Goal: Task Accomplishment & Management: Use online tool/utility

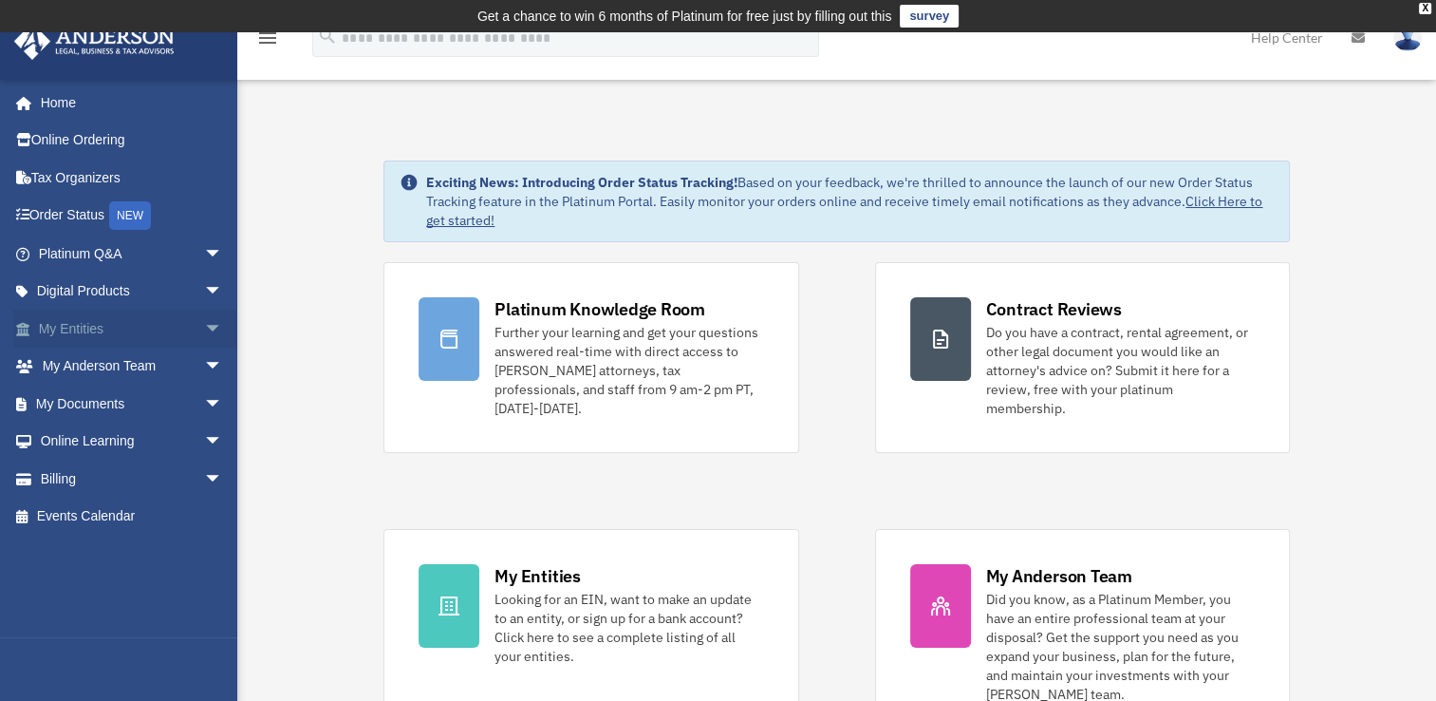
click at [115, 325] on link "My Entities arrow_drop_down" at bounding box center [132, 328] width 238 height 38
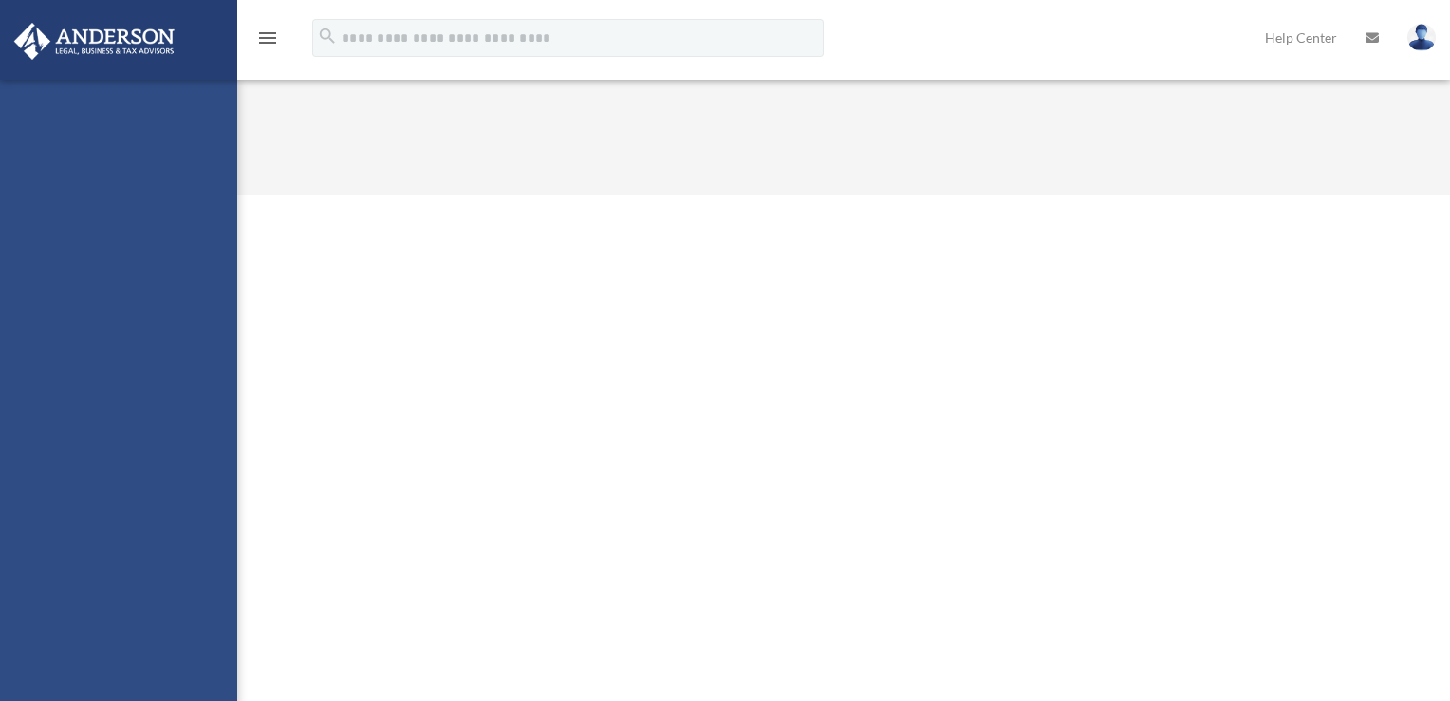
click at [83, 331] on div "laketa@unlimitedovation.org Sign Out laketa@unlimitedovation.org Home Online Or…" at bounding box center [118, 430] width 237 height 701
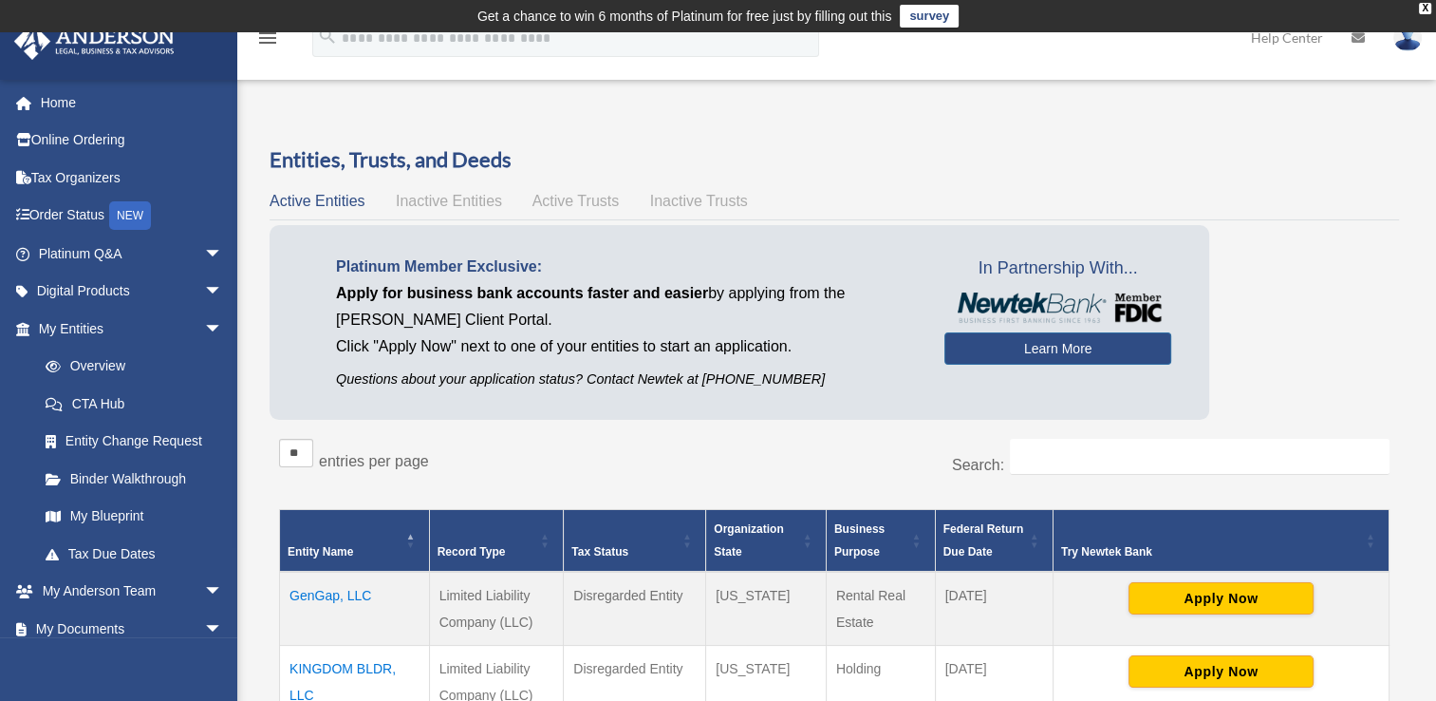
click at [463, 207] on span "Inactive Entities" at bounding box center [449, 201] width 106 height 16
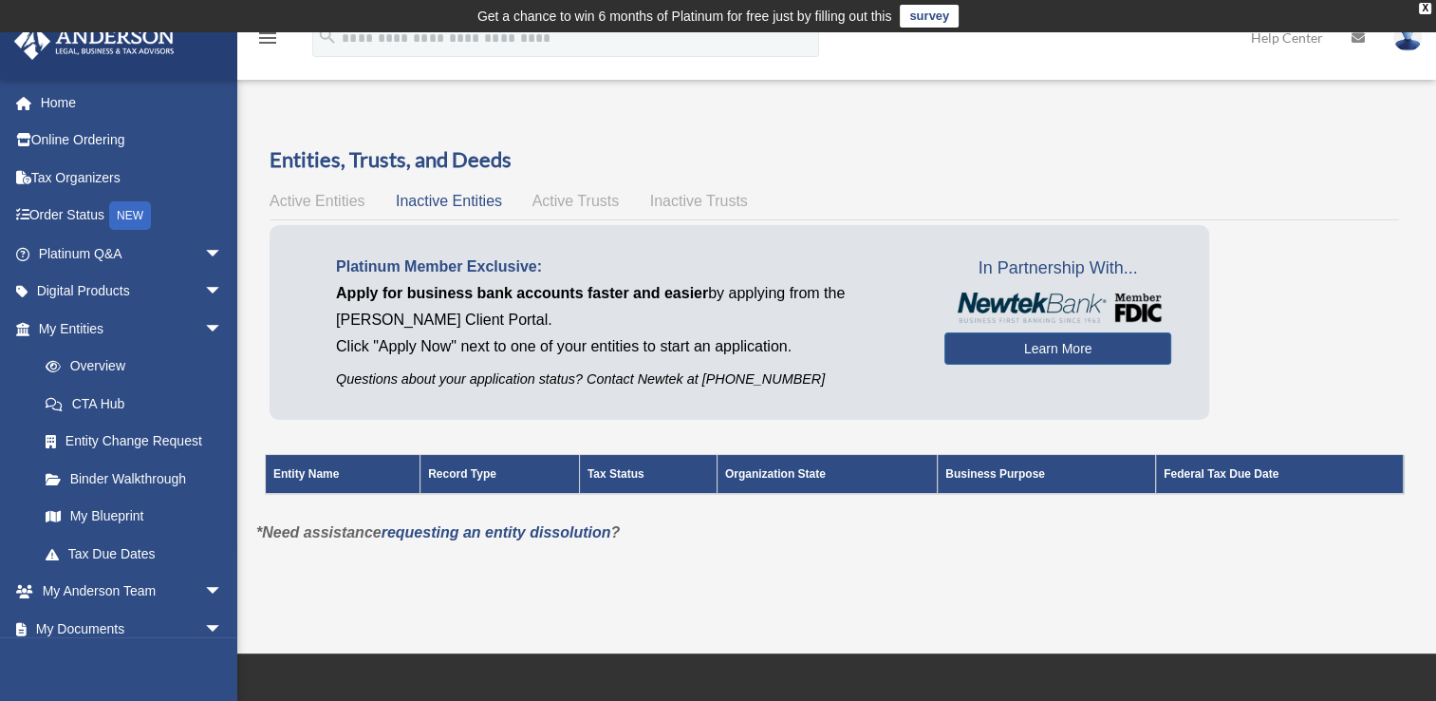
click at [573, 202] on span "Active Trusts" at bounding box center [576, 201] width 87 height 16
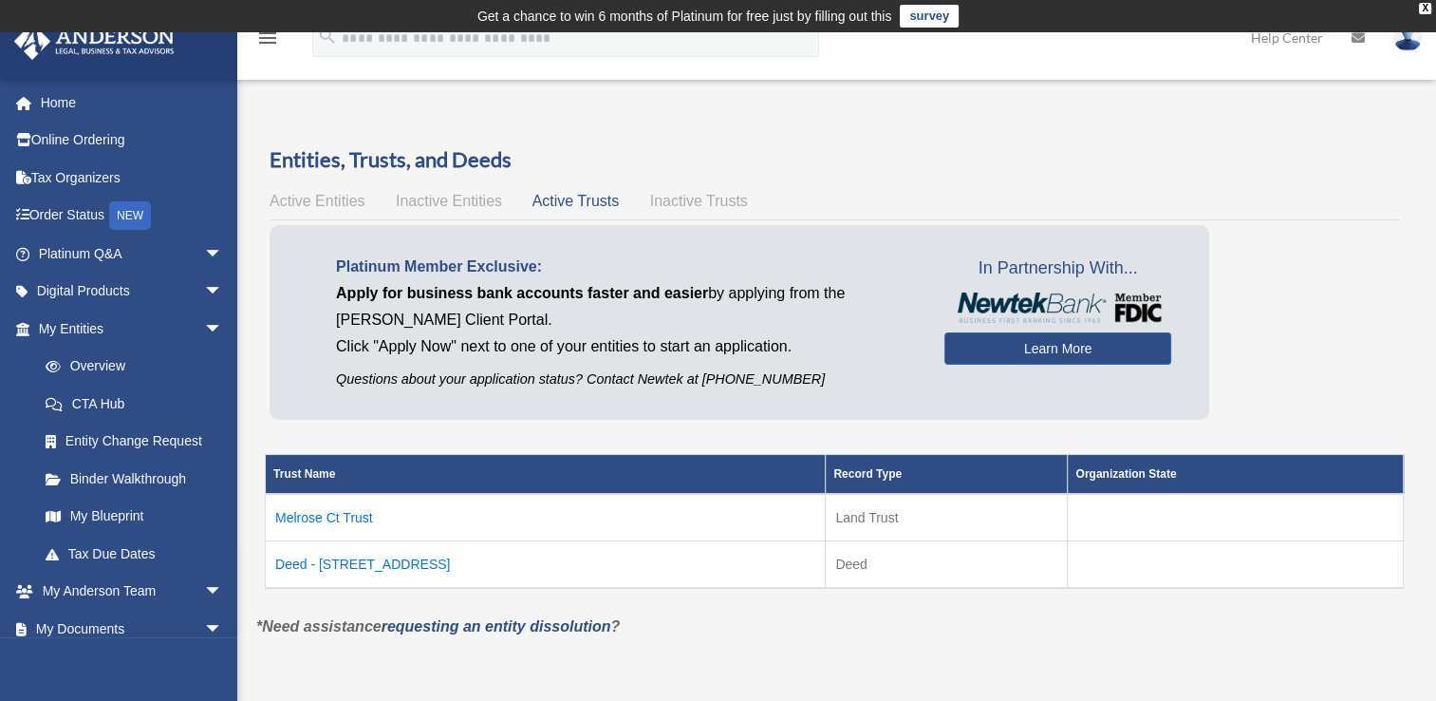
click at [364, 518] on td "Melrose Ct Trust" at bounding box center [546, 517] width 560 height 47
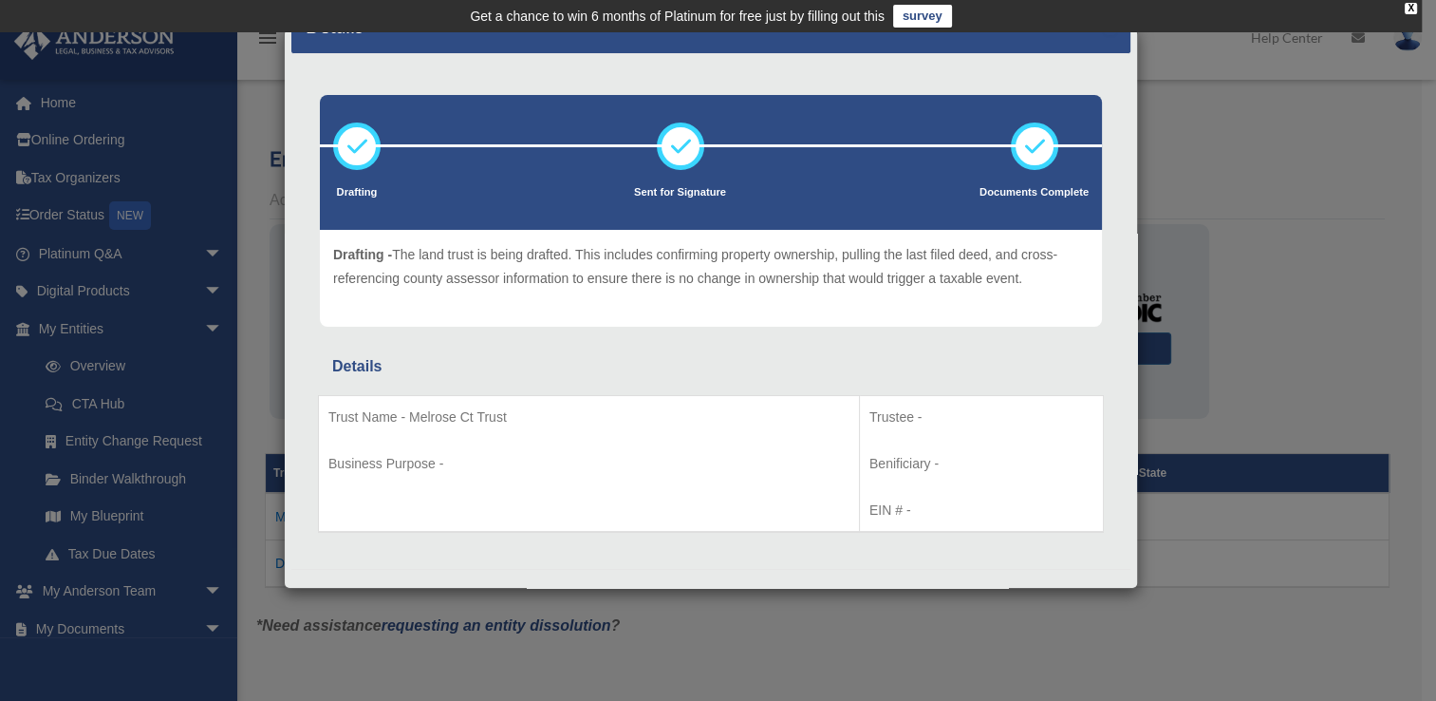
scroll to position [52, 0]
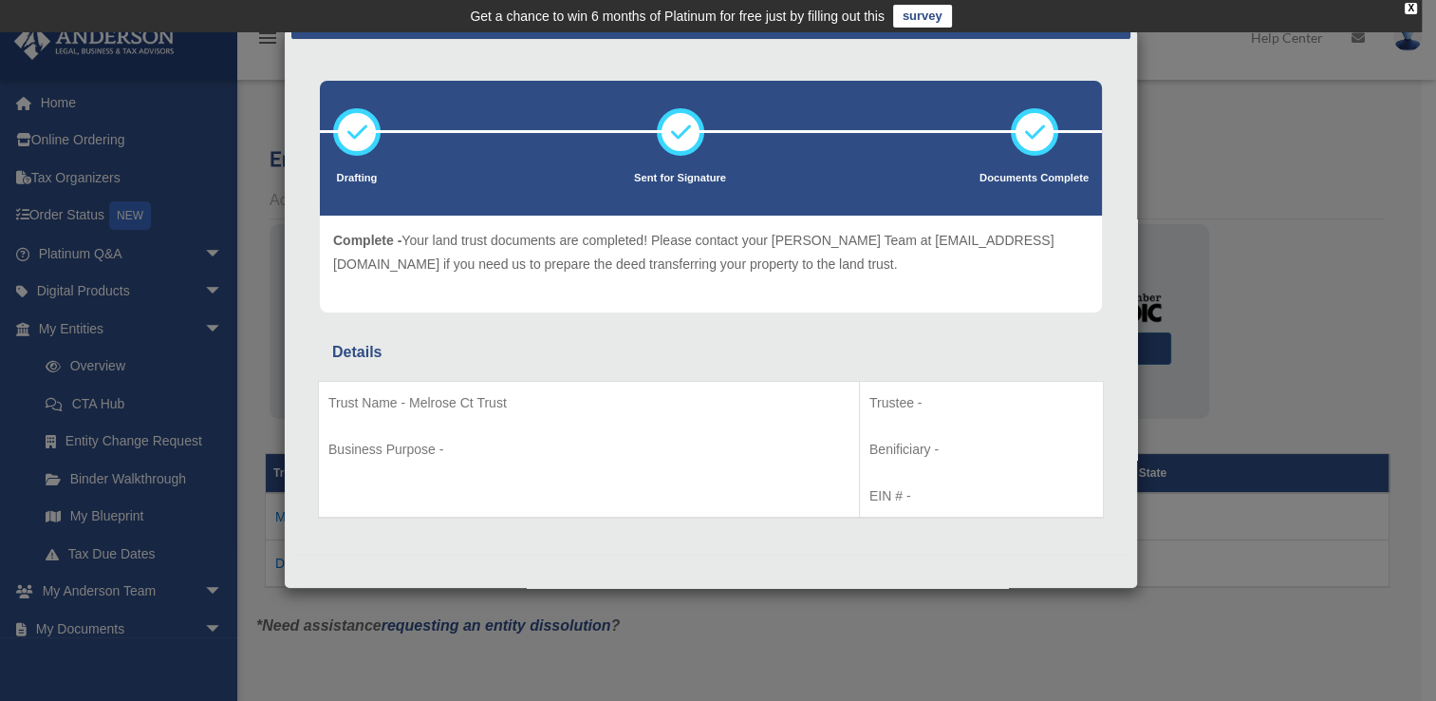
click at [1297, 321] on div "Details × Drafting Sent for Signature" at bounding box center [718, 350] width 1436 height 701
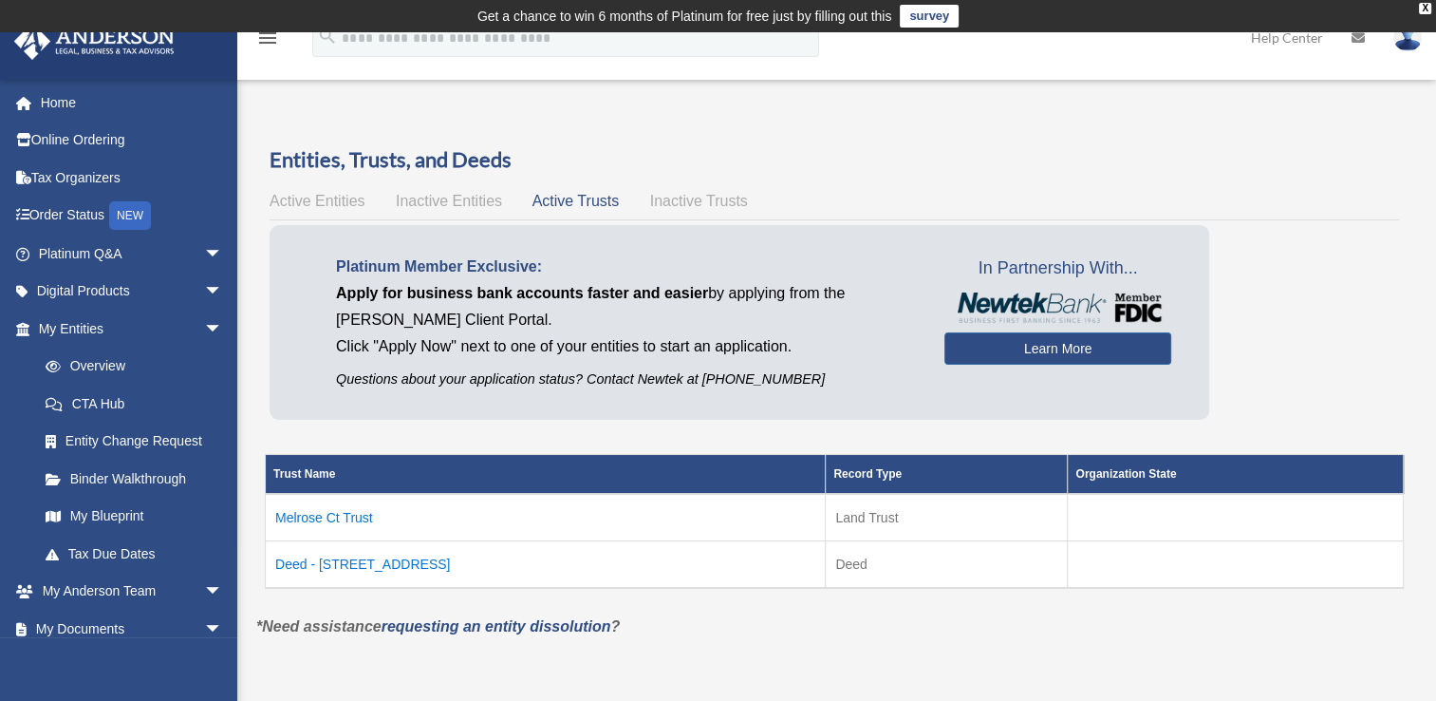
click at [372, 554] on td "Deed - 22057 Melrose Court" at bounding box center [546, 564] width 560 height 47
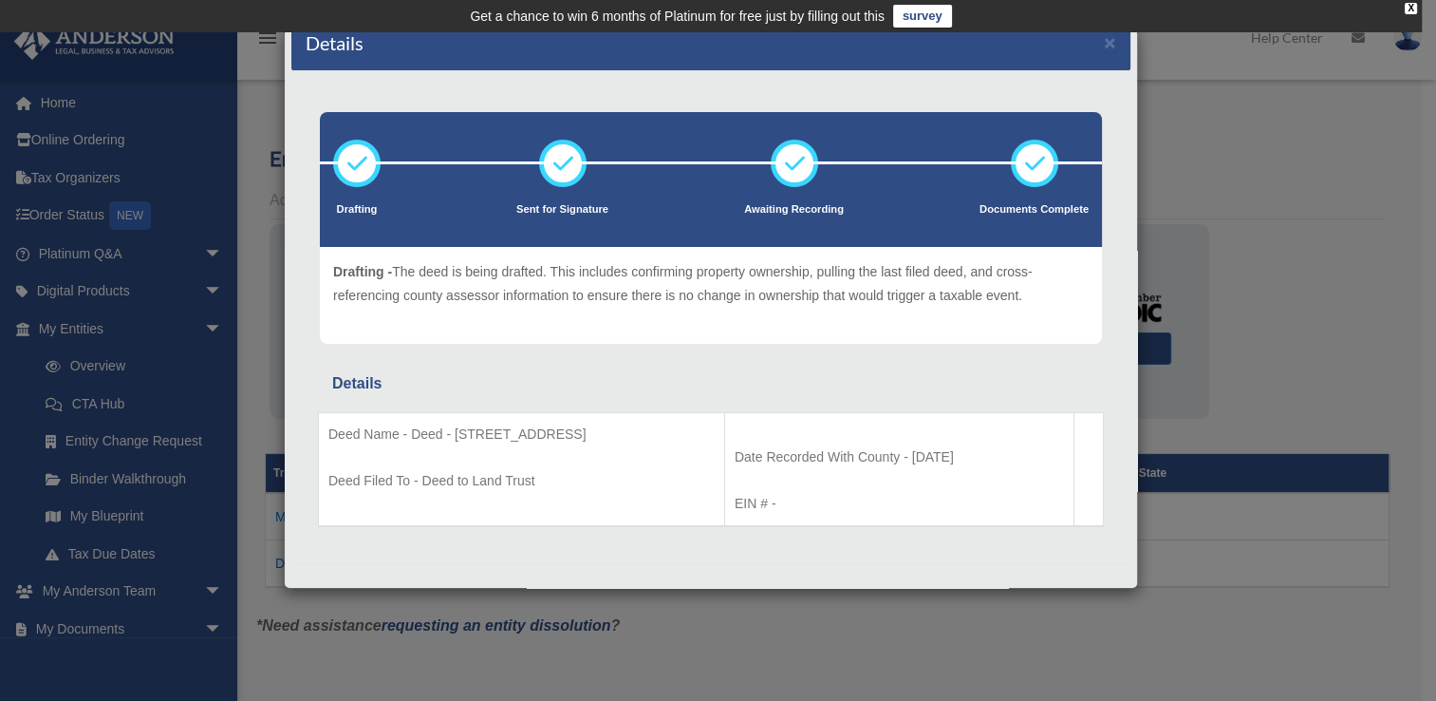
scroll to position [29, 0]
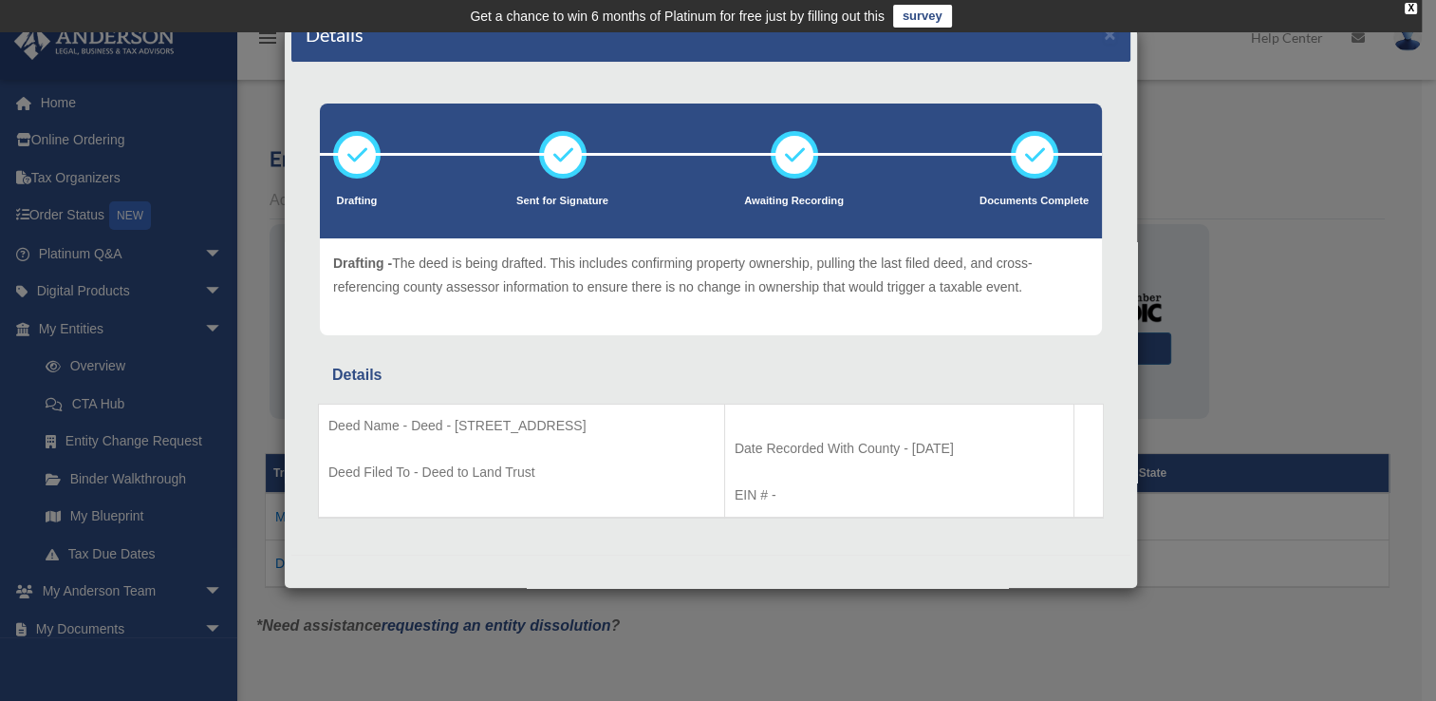
click at [1094, 608] on div "Details × Drafting Sent for Signature" at bounding box center [718, 350] width 1436 height 701
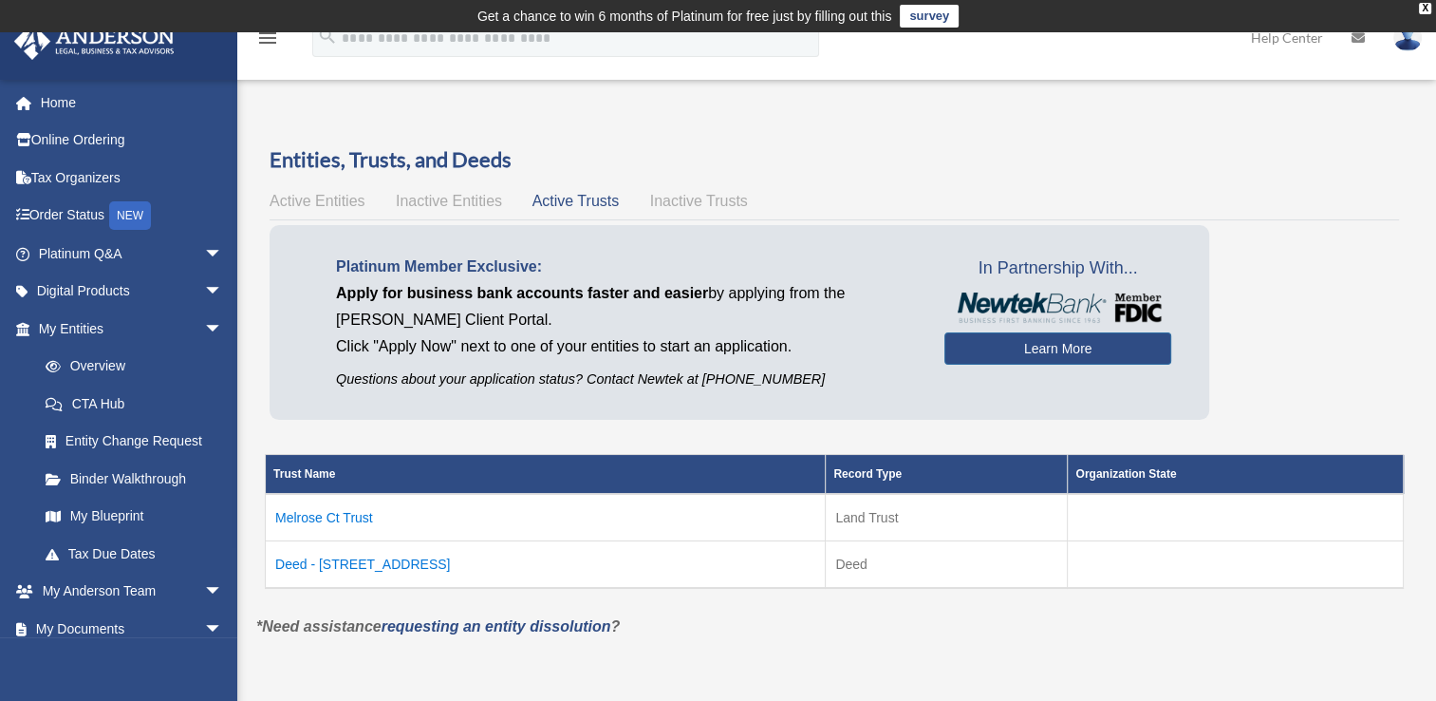
click at [687, 193] on span "Inactive Trusts" at bounding box center [699, 201] width 98 height 16
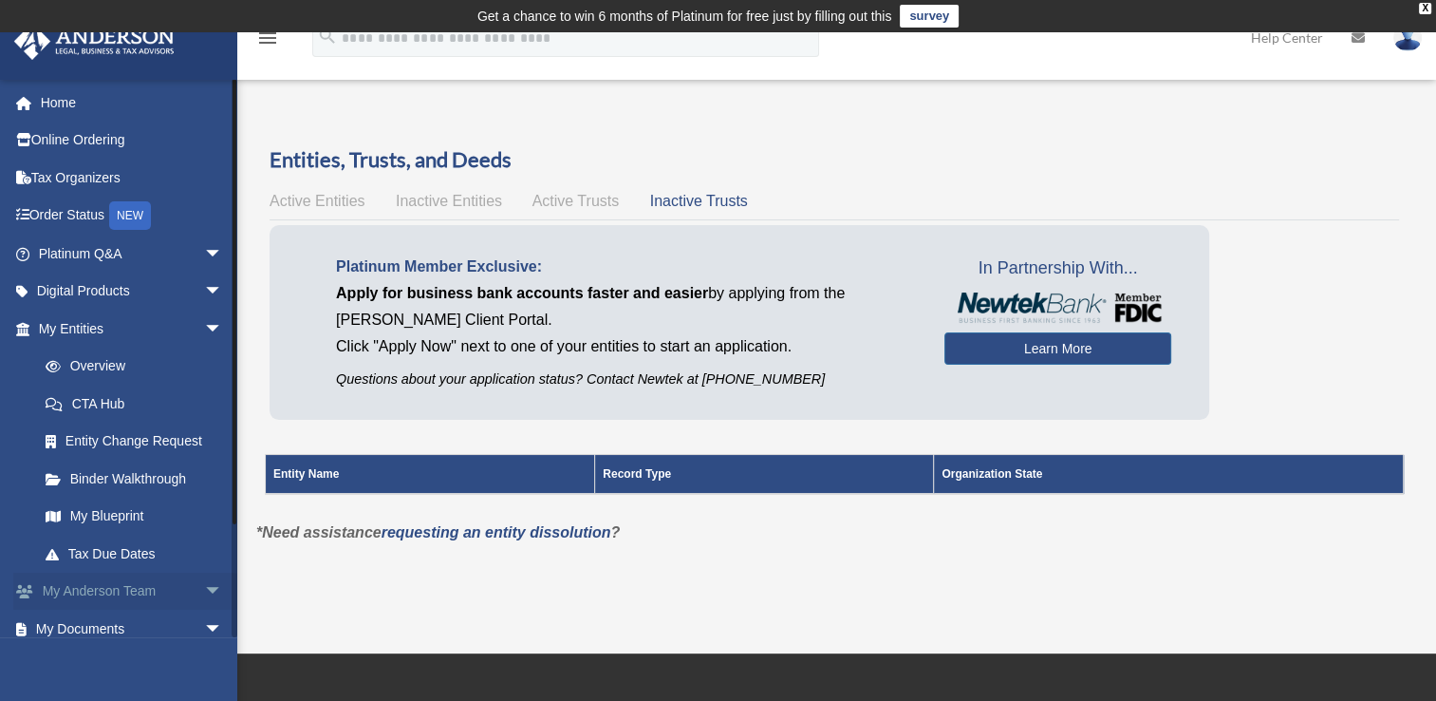
click at [204, 589] on span "arrow_drop_down" at bounding box center [223, 591] width 38 height 39
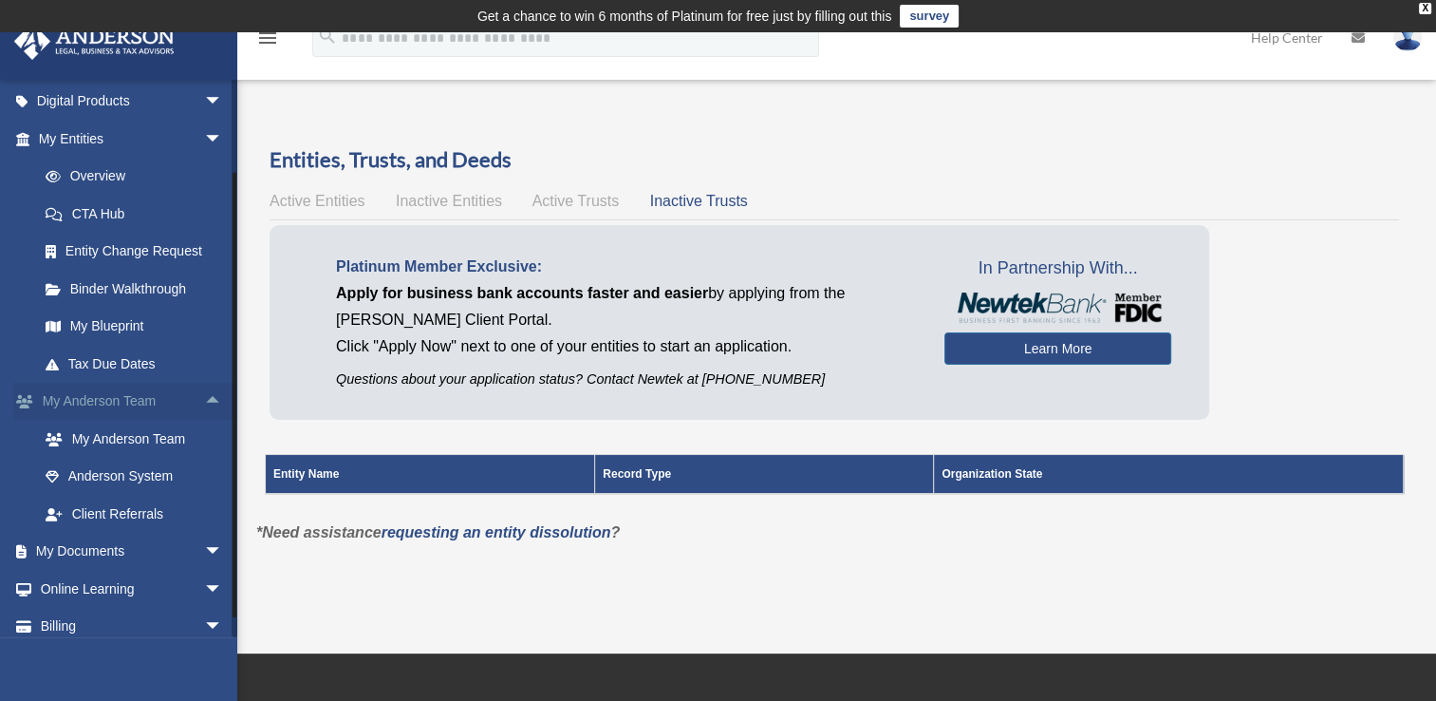
scroll to position [239, 0]
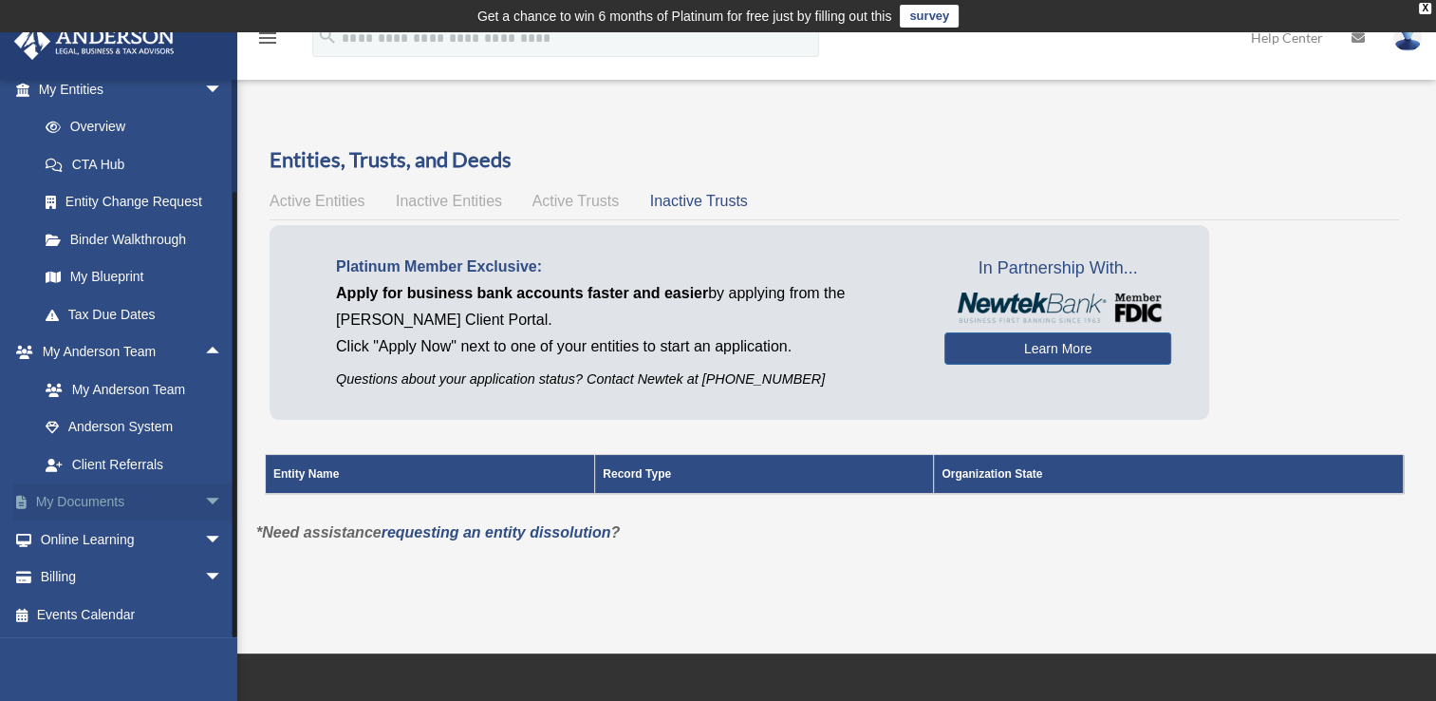
click at [212, 509] on span "arrow_drop_down" at bounding box center [223, 502] width 38 height 39
click at [104, 538] on link "Box" at bounding box center [139, 539] width 225 height 38
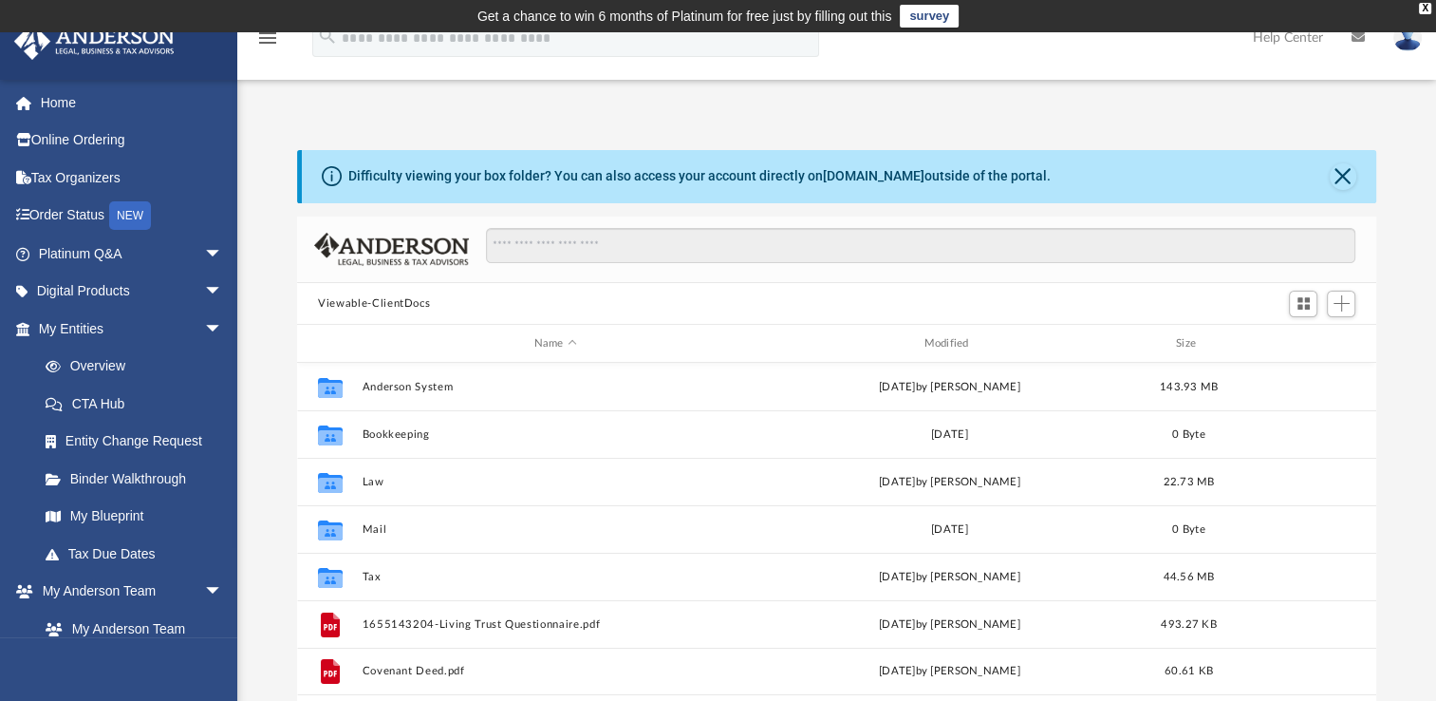
scroll to position [417, 1063]
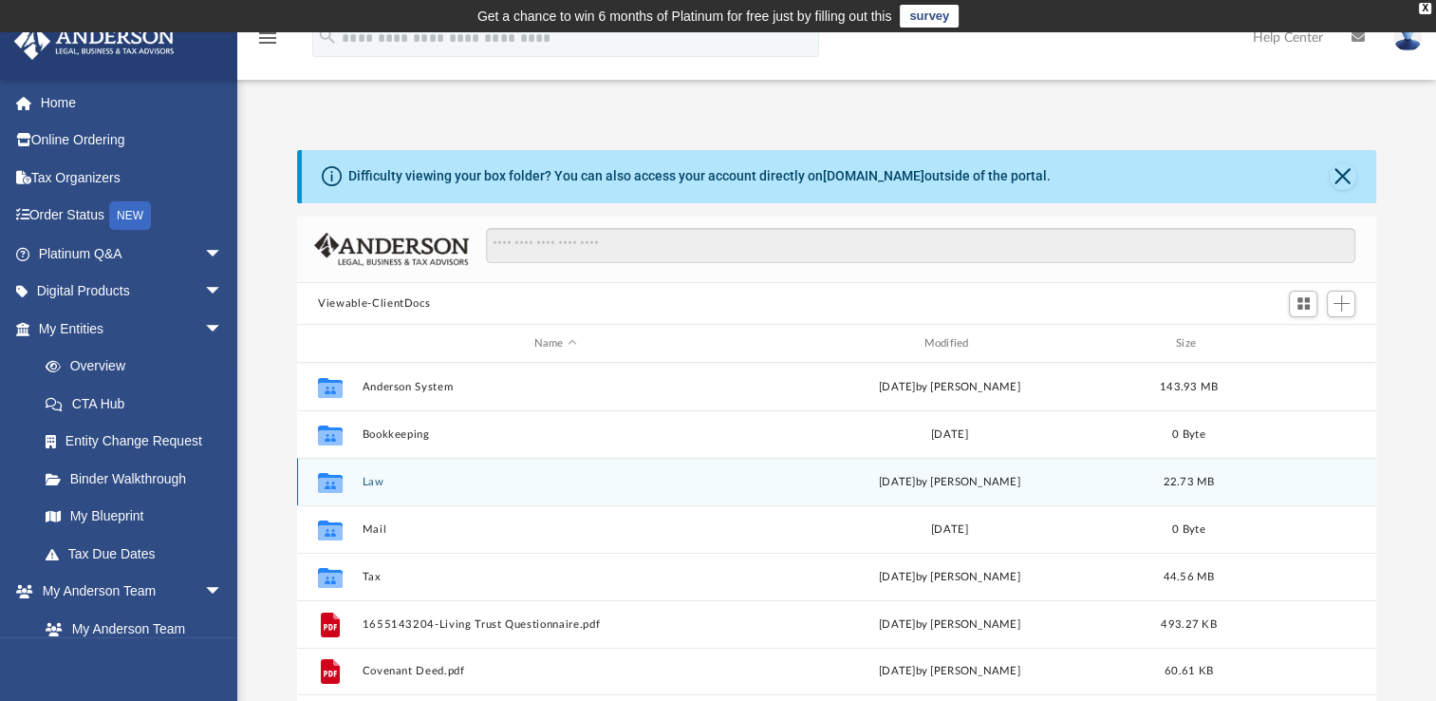
click at [327, 488] on icon "grid" at bounding box center [330, 483] width 25 height 20
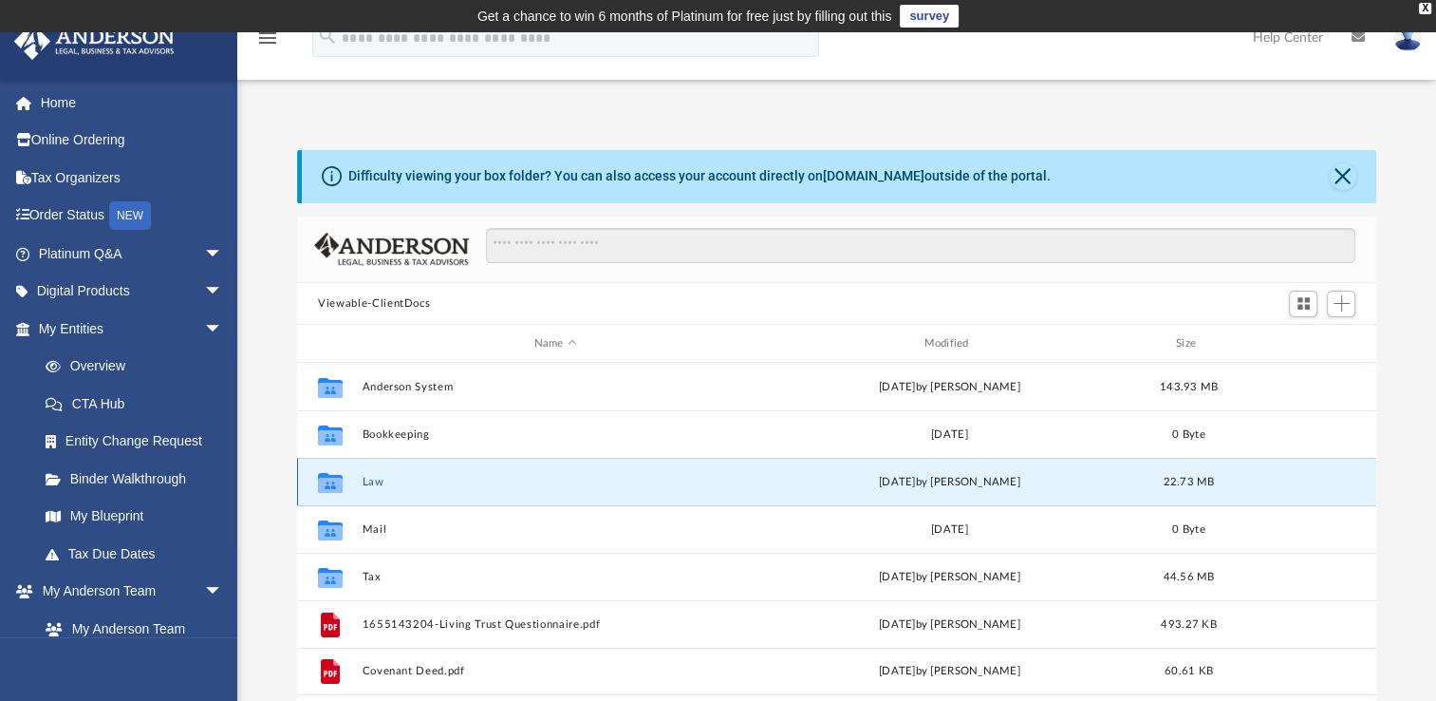
click at [379, 480] on button "Law" at bounding box center [556, 482] width 386 height 12
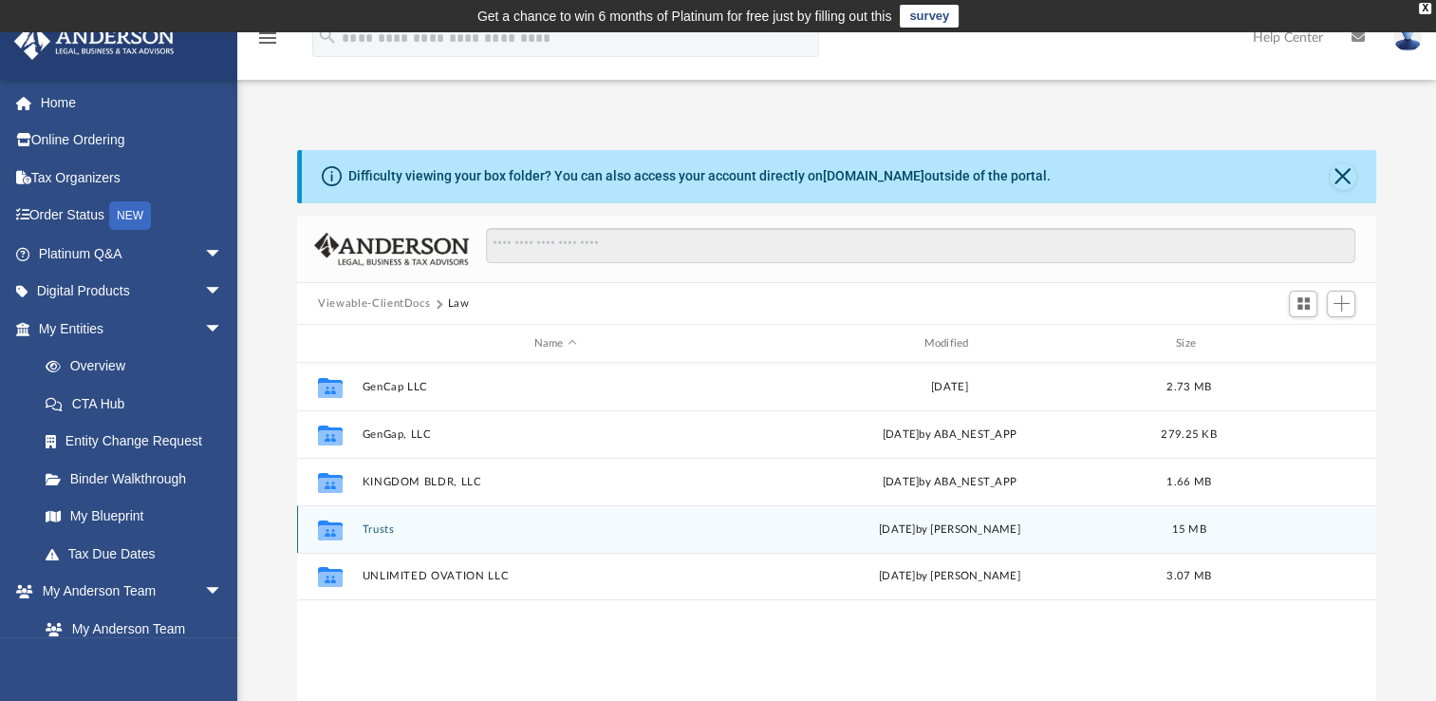
click at [381, 527] on button "Trusts" at bounding box center [556, 529] width 386 height 12
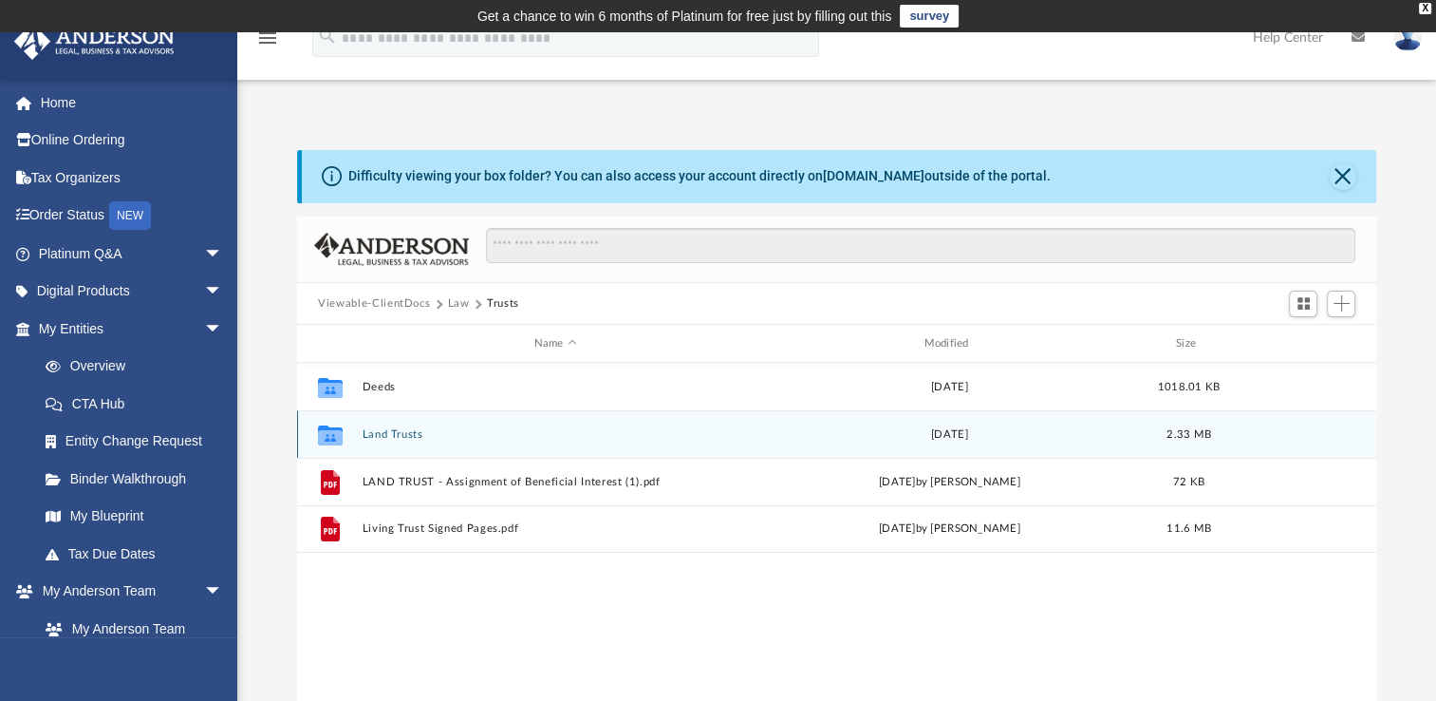
click at [382, 432] on button "Land Trusts" at bounding box center [556, 434] width 386 height 12
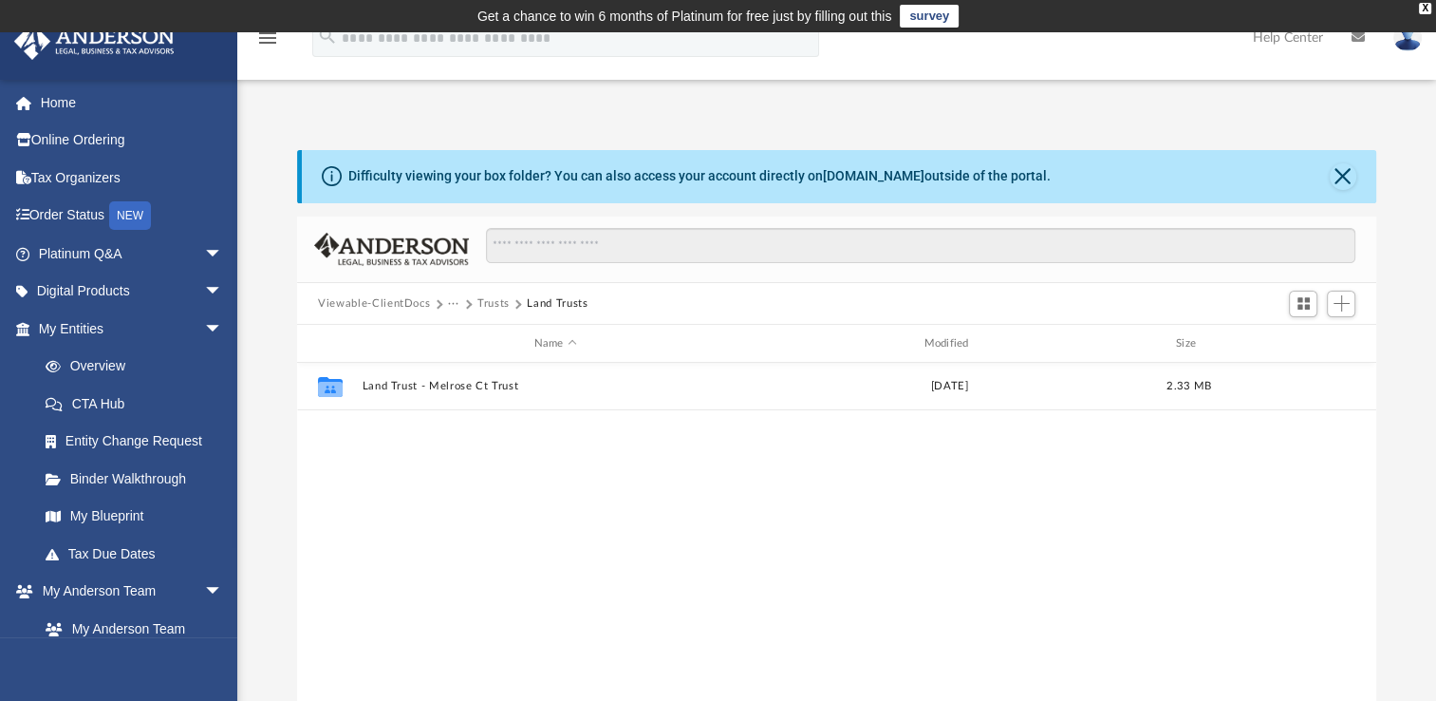
click at [382, 432] on div "Collaborated Folder Land Trust - Melrose Ct Trust Wed Oct 25 2023 2.33 MB" at bounding box center [836, 559] width 1079 height 393
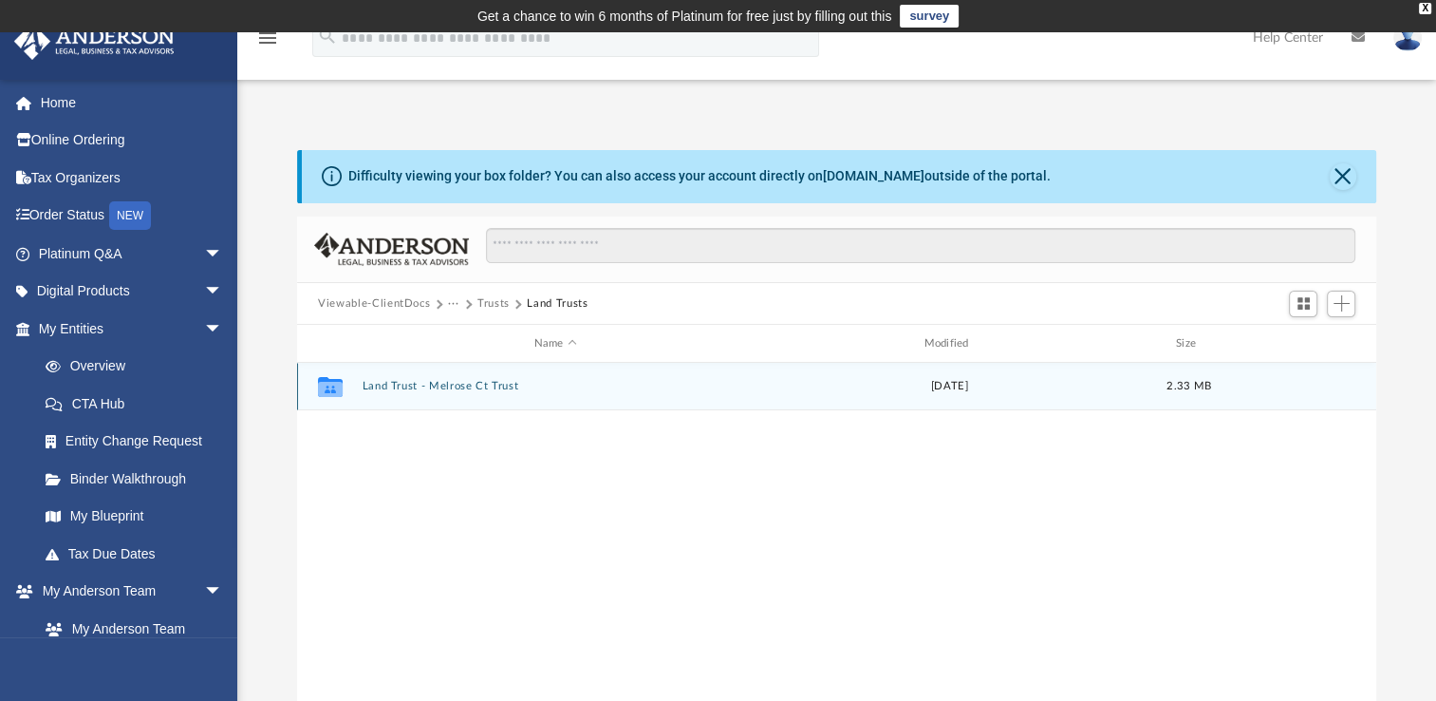
click at [406, 398] on div "Collaborated Folder Land Trust - Melrose Ct Trust Wed Oct 25 2023 2.33 MB" at bounding box center [836, 386] width 1079 height 47
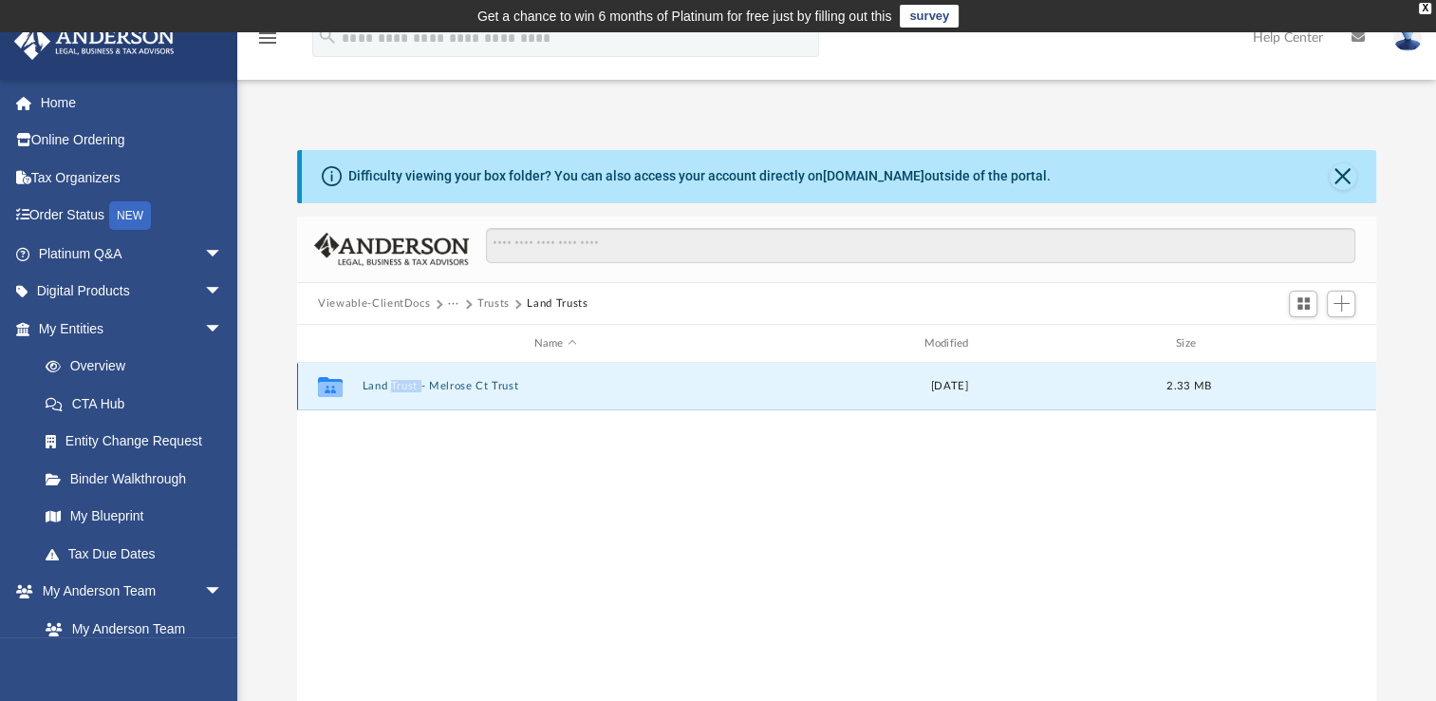
click at [406, 398] on div "Collaborated Folder Land Trust - Melrose Ct Trust Wed Oct 25 2023 2.33 MB" at bounding box center [836, 386] width 1079 height 47
drag, startPoint x: 406, startPoint y: 398, endPoint x: 481, endPoint y: 380, distance: 77.1
click at [481, 380] on div "Collaborated Folder Land Trust - Melrose Ct Trust Wed Oct 25 2023 2.33 MB" at bounding box center [836, 386] width 1079 height 47
click at [481, 380] on button "Land Trust - Melrose Ct Trust" at bounding box center [556, 386] width 386 height 12
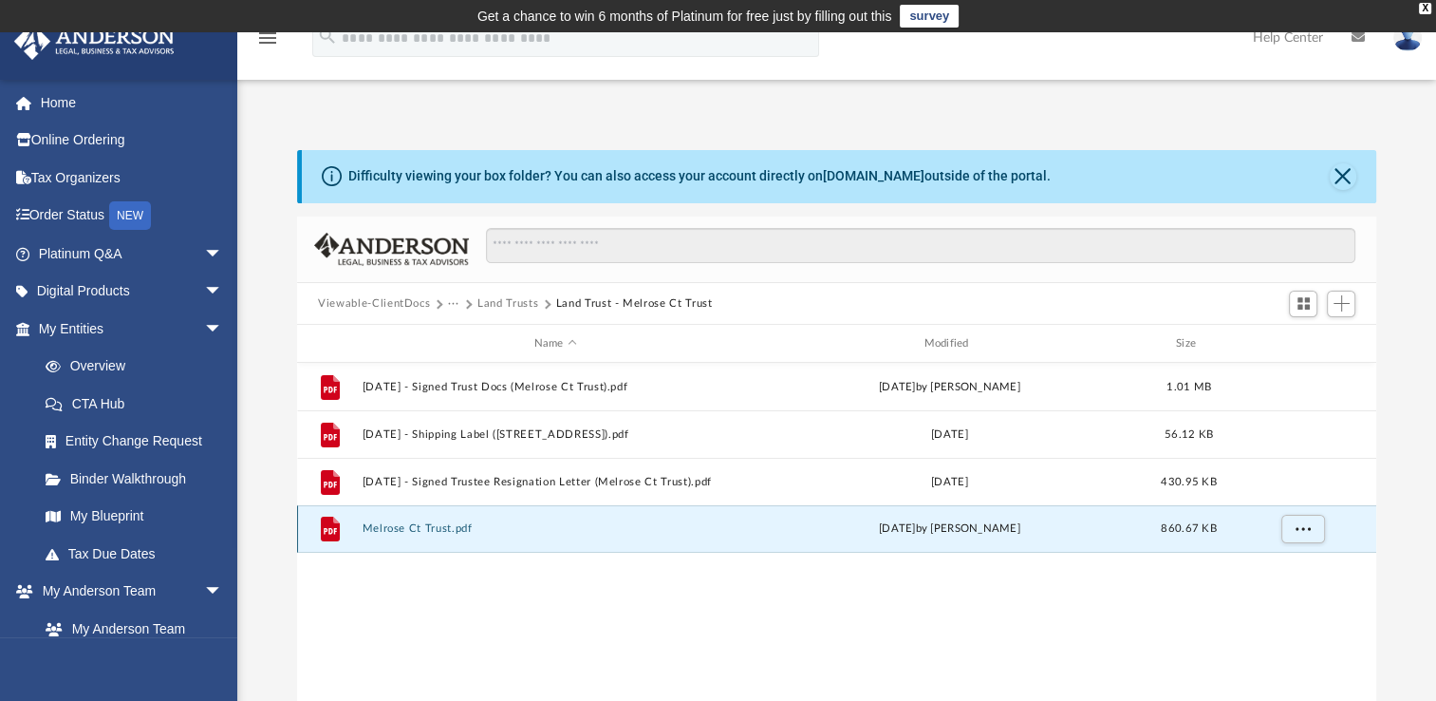
click at [416, 533] on button "Melrose Ct Trust.pdf" at bounding box center [556, 528] width 386 height 12
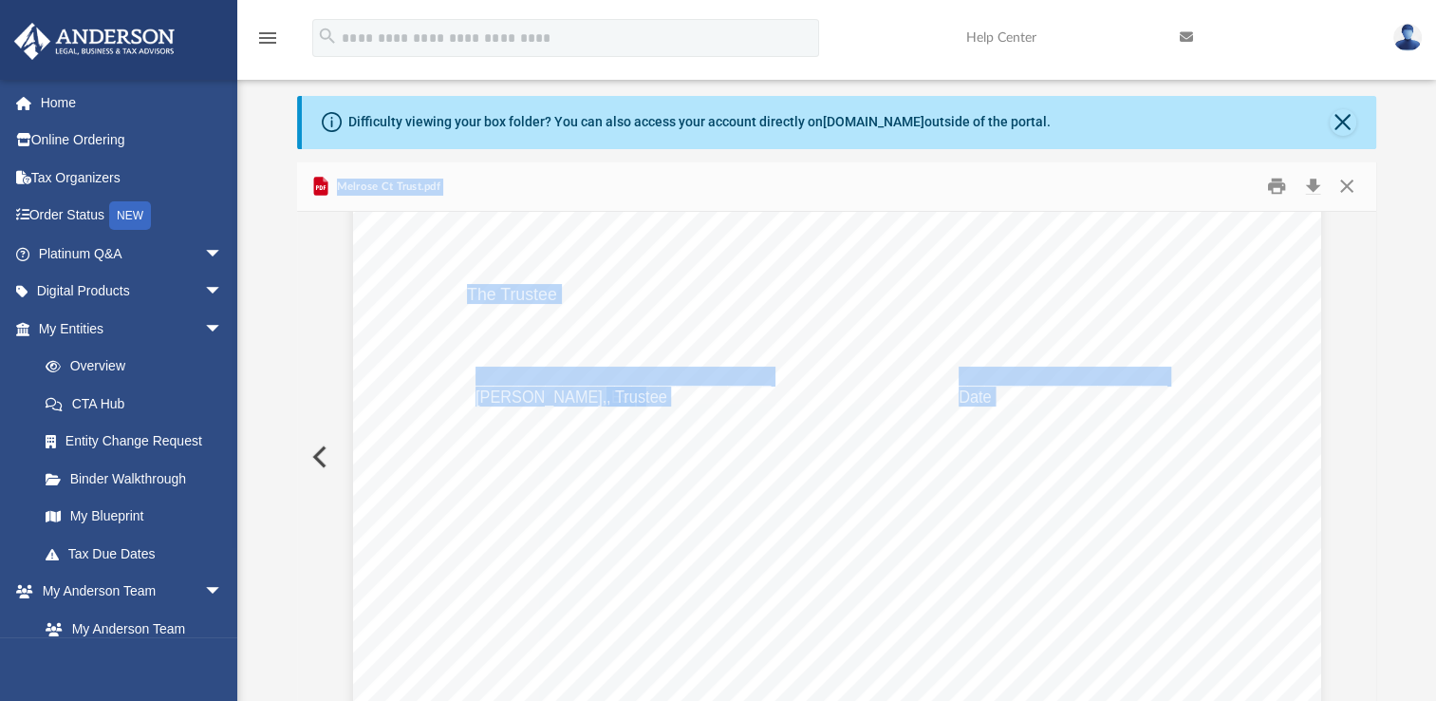
scroll to position [28983, 0]
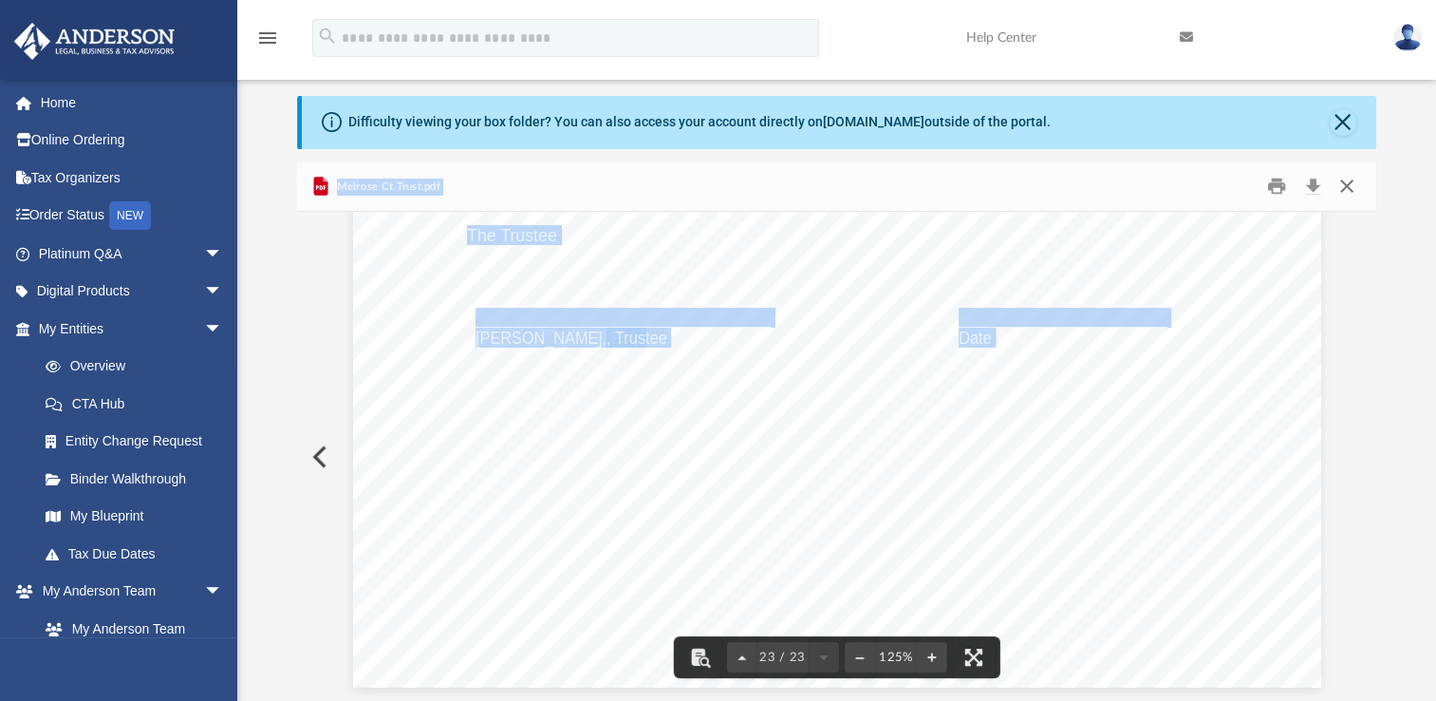
click at [1345, 189] on button "Close" at bounding box center [1346, 186] width 34 height 29
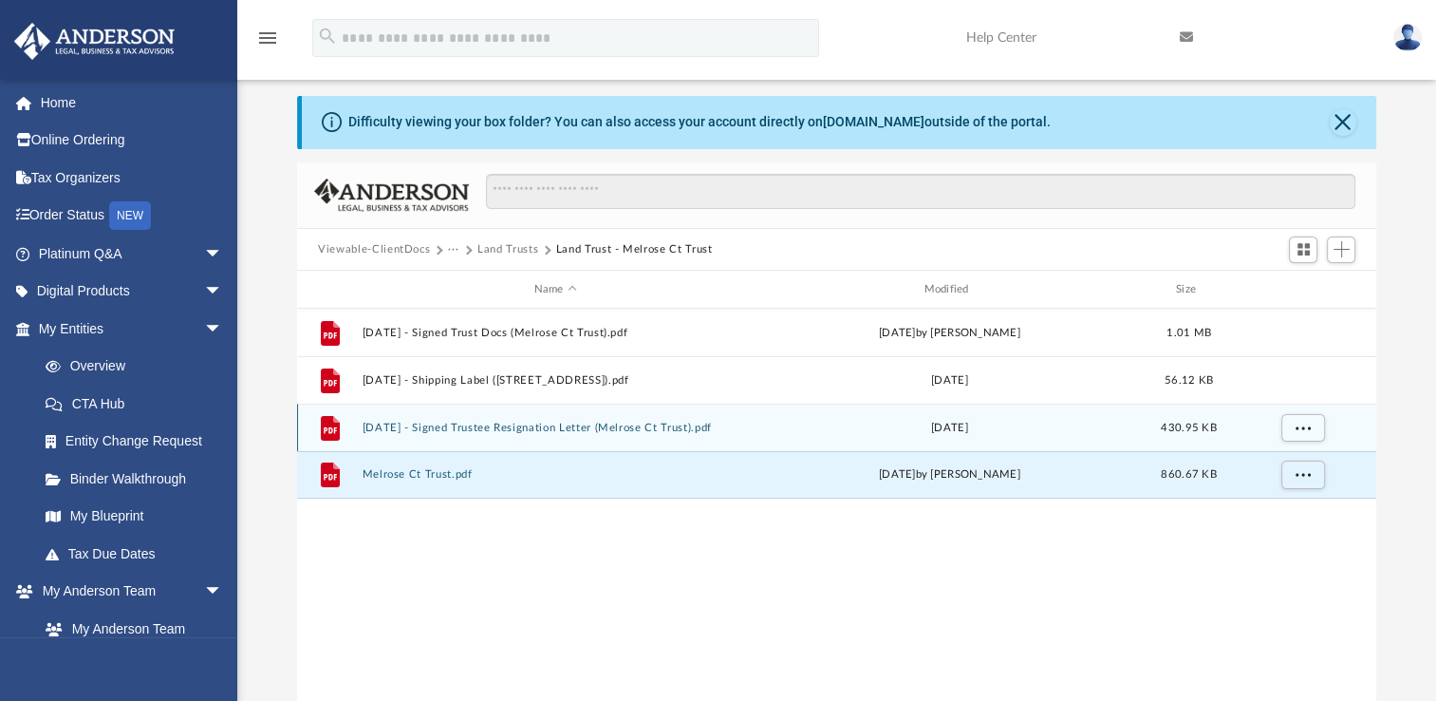
click at [431, 427] on button "2023.10.25 - Signed Trustee Resignation Letter (Melrose Ct Trust).pdf" at bounding box center [556, 427] width 386 height 12
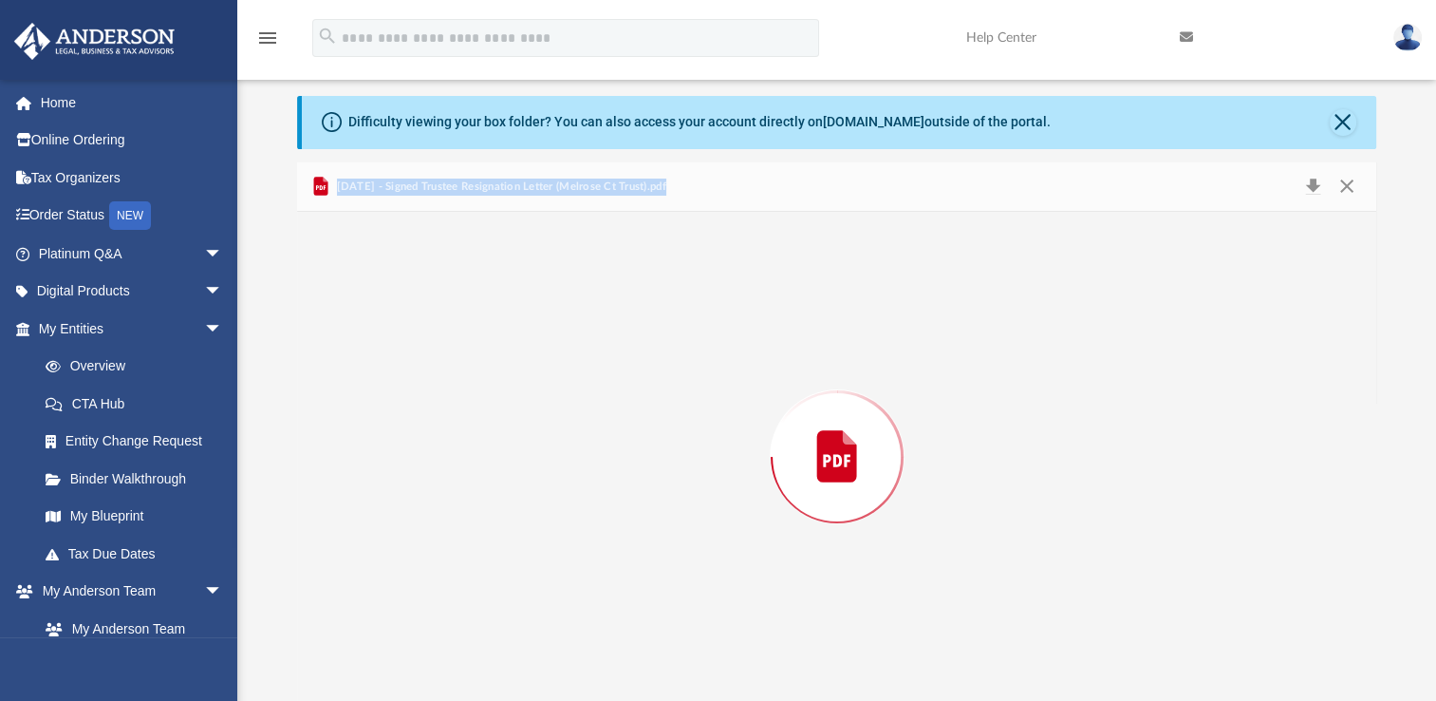
click at [431, 427] on div "Preview" at bounding box center [836, 457] width 1079 height 490
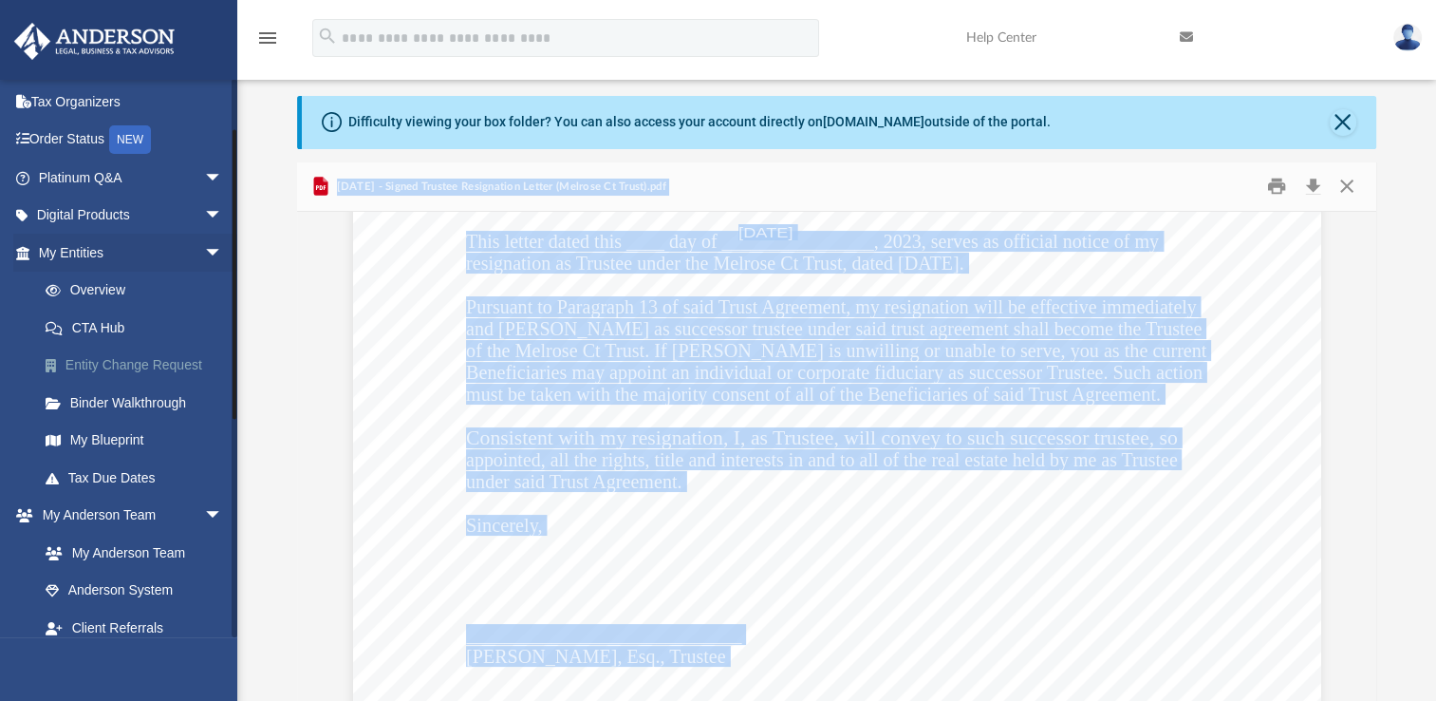
scroll to position [95, 0]
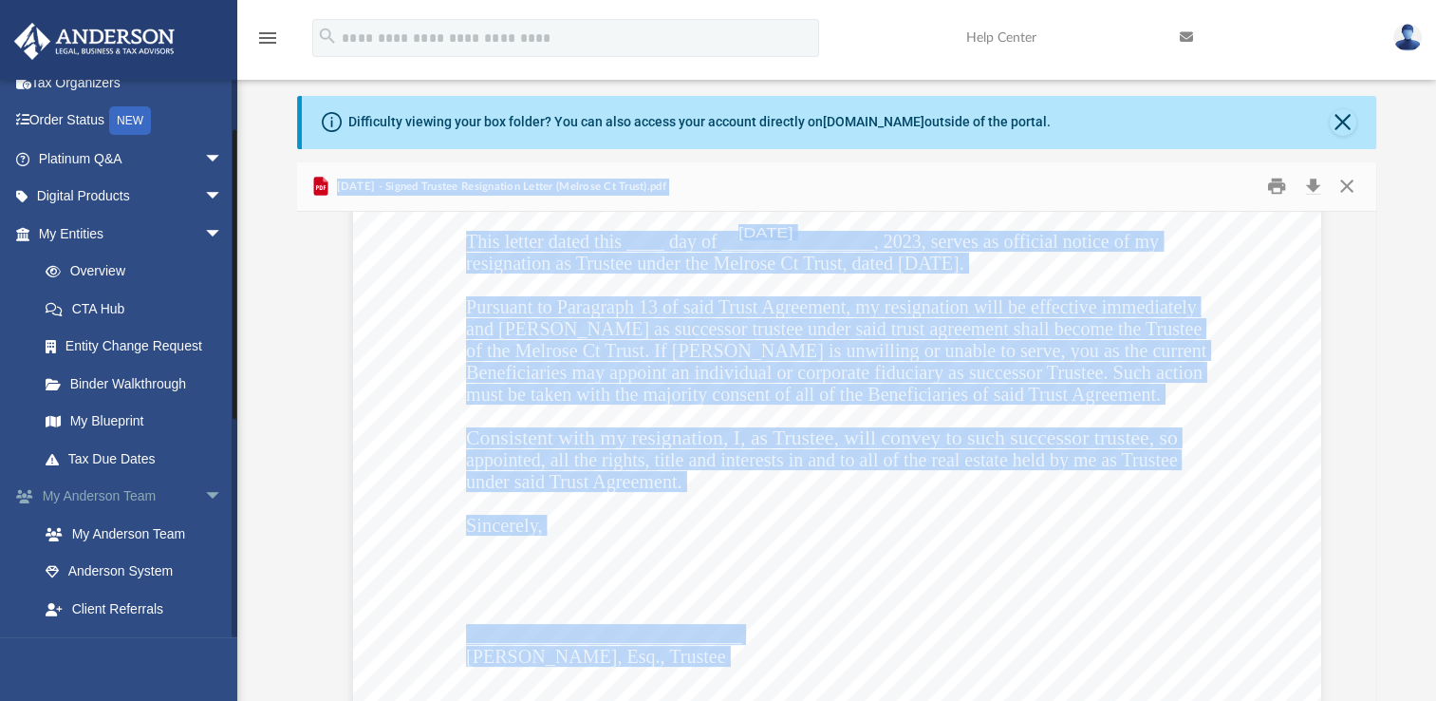
click at [204, 495] on span "arrow_drop_down" at bounding box center [223, 496] width 38 height 39
click at [204, 535] on span "arrow_drop_down" at bounding box center [223, 534] width 38 height 39
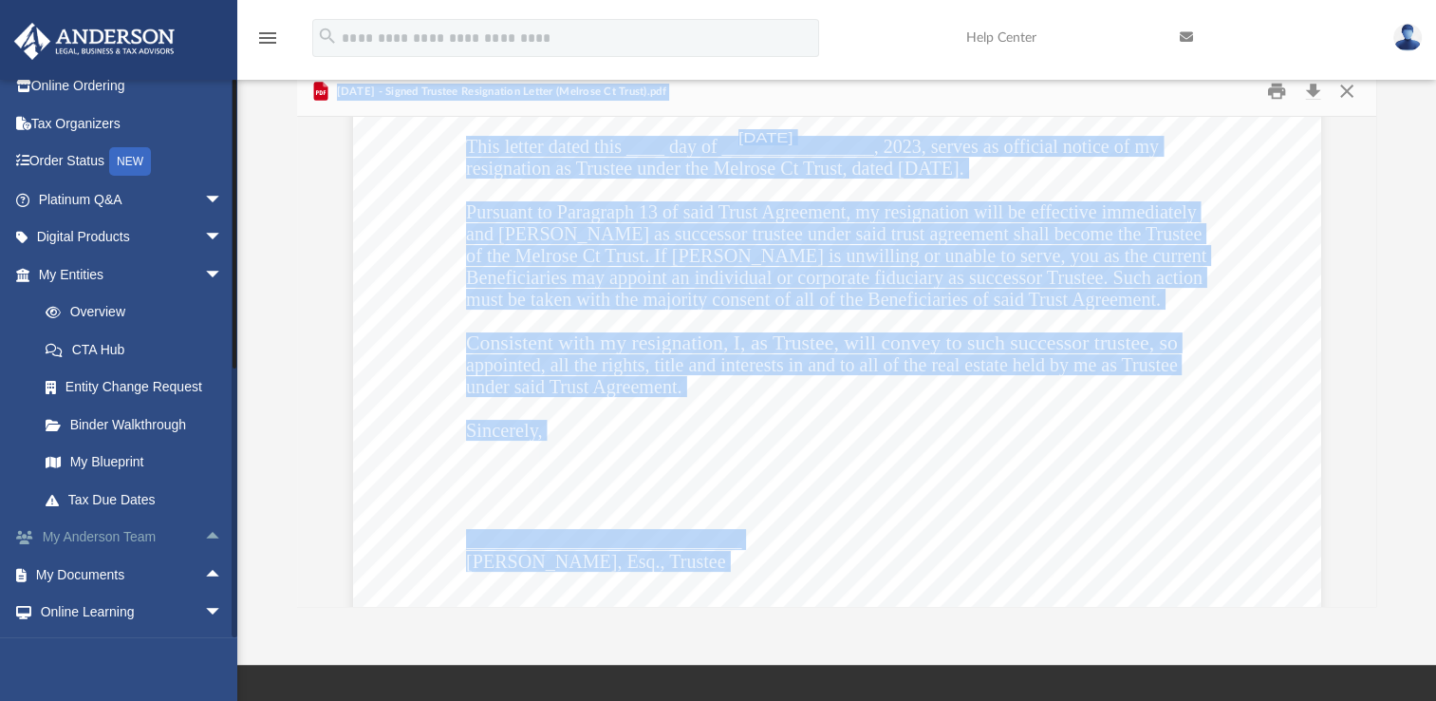
scroll to position [0, 0]
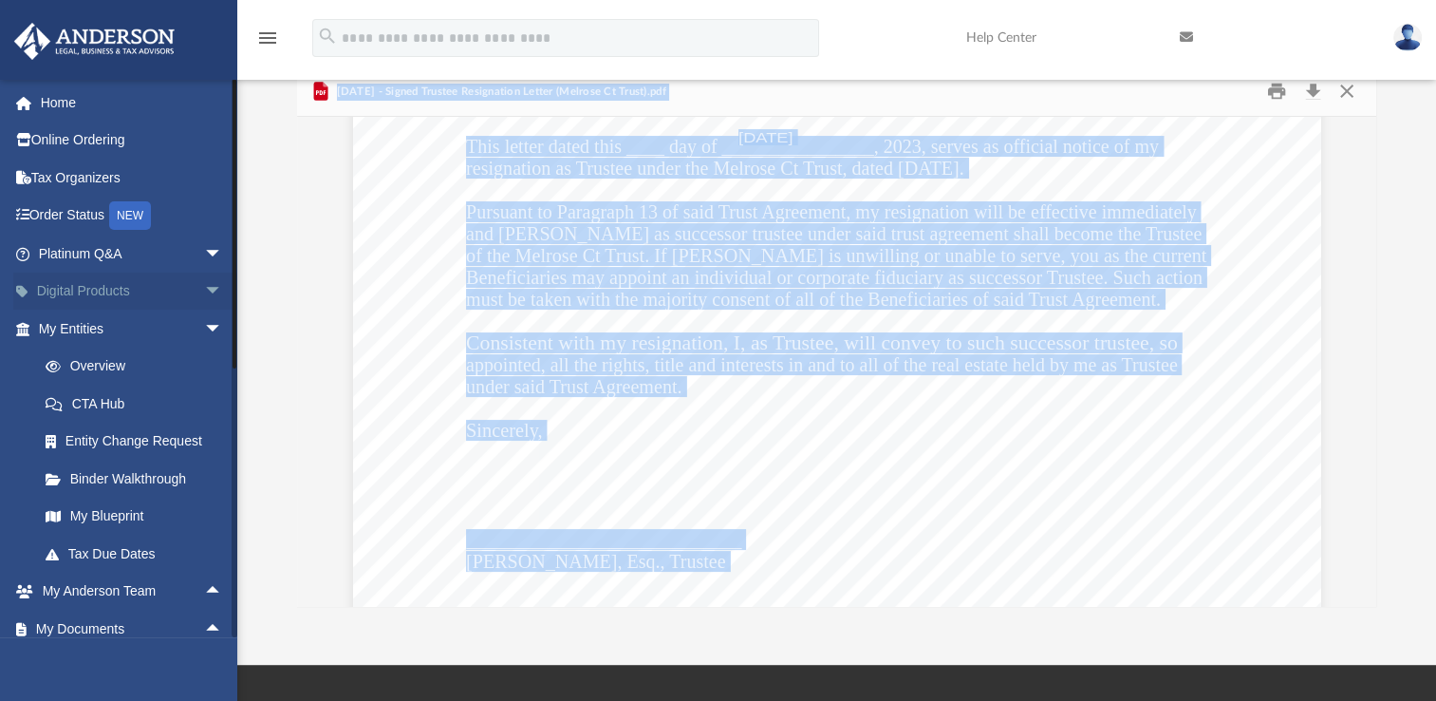
click at [204, 295] on span "arrow_drop_down" at bounding box center [223, 291] width 38 height 39
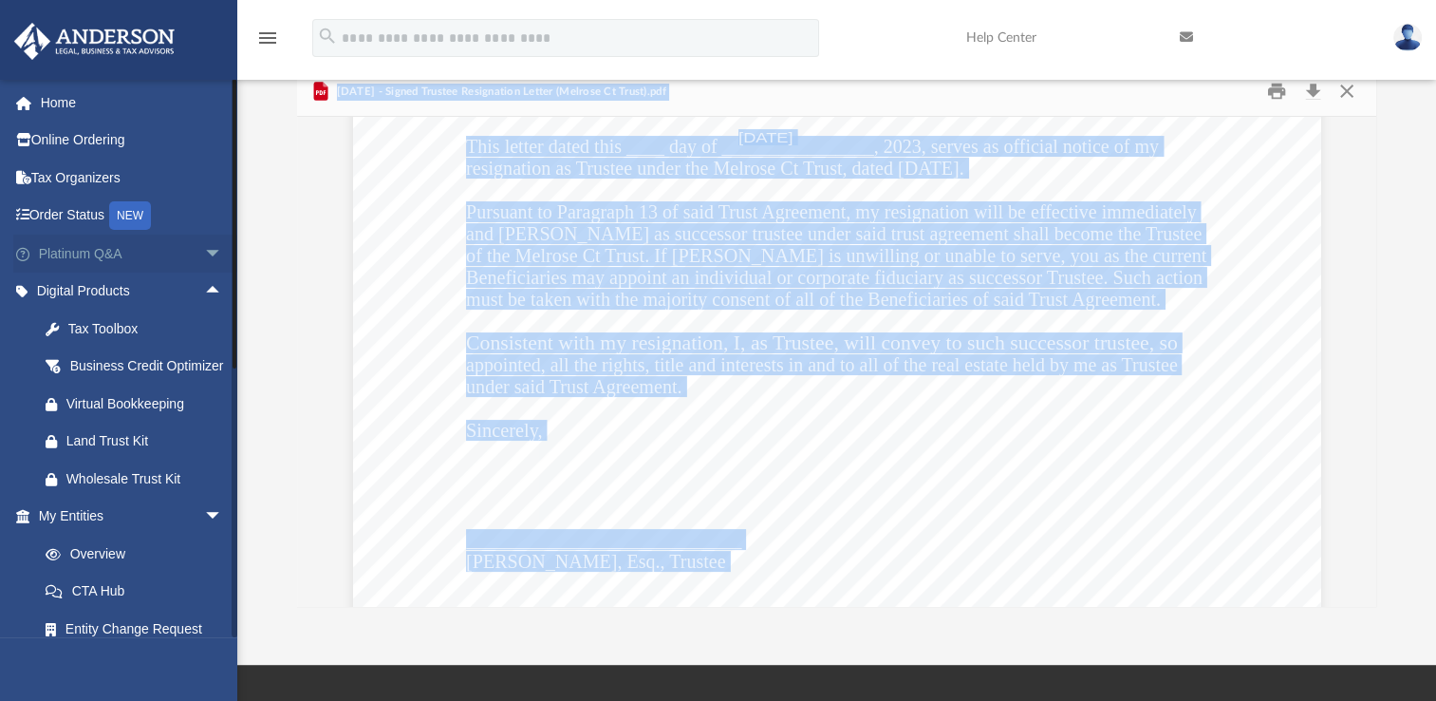
click at [204, 254] on span "arrow_drop_down" at bounding box center [223, 253] width 38 height 39
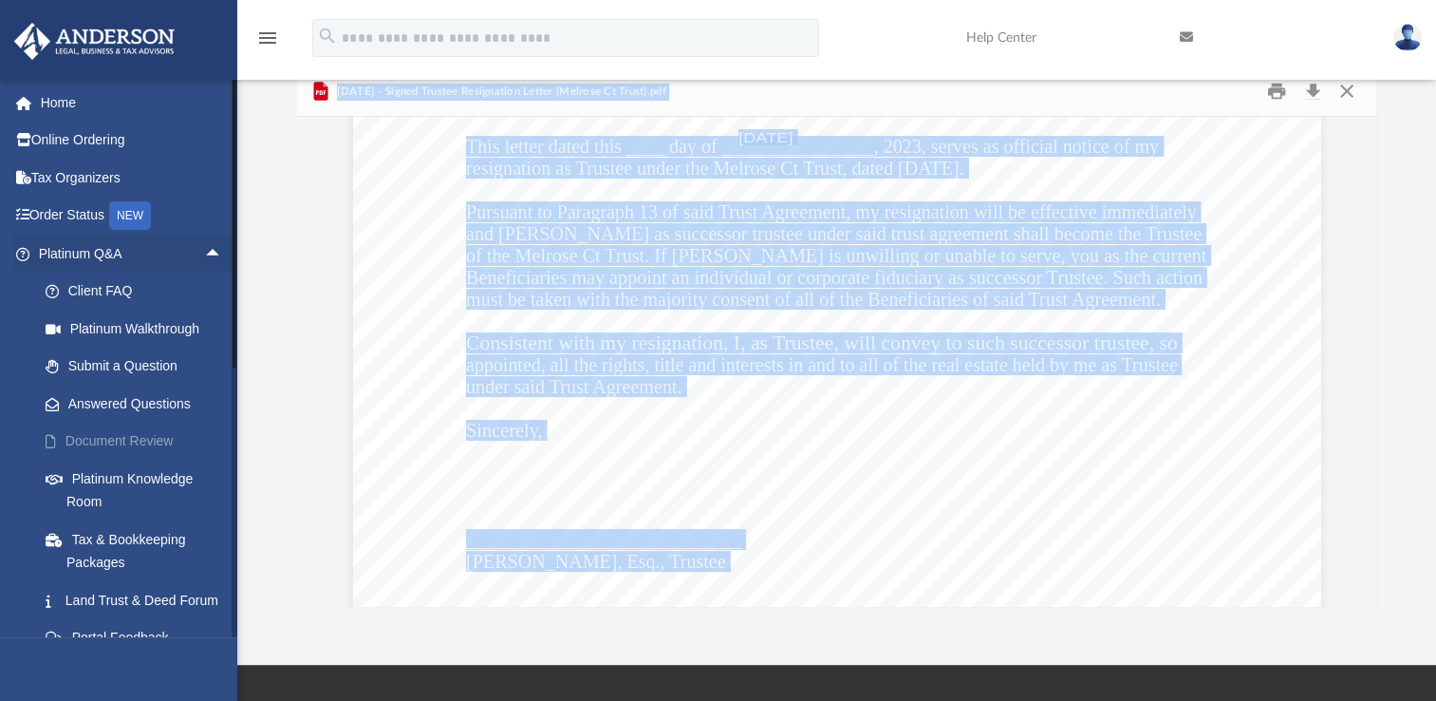
click at [147, 448] on link "Document Review" at bounding box center [139, 441] width 225 height 38
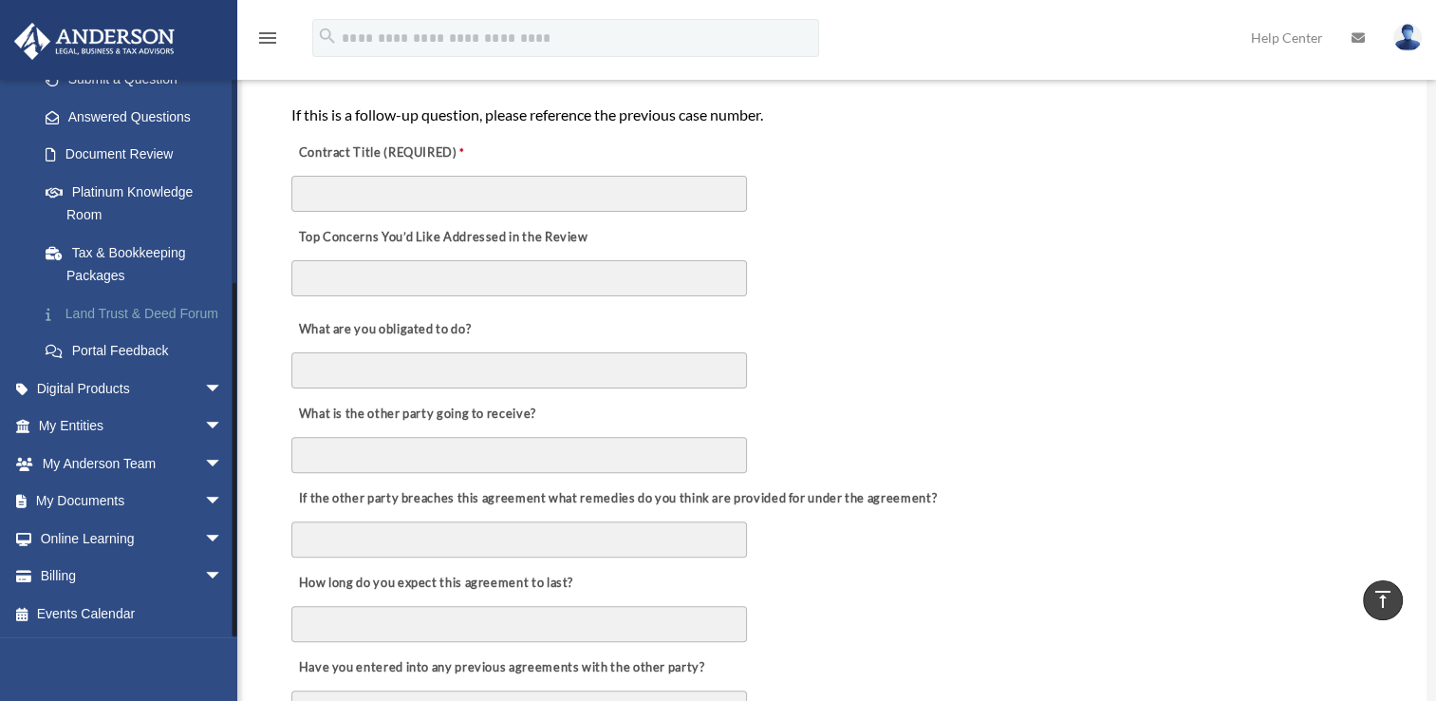
scroll to position [309, 0]
click at [125, 503] on link "My Documents arrow_drop_down" at bounding box center [132, 501] width 238 height 38
click at [204, 498] on span "arrow_drop_down" at bounding box center [223, 501] width 38 height 39
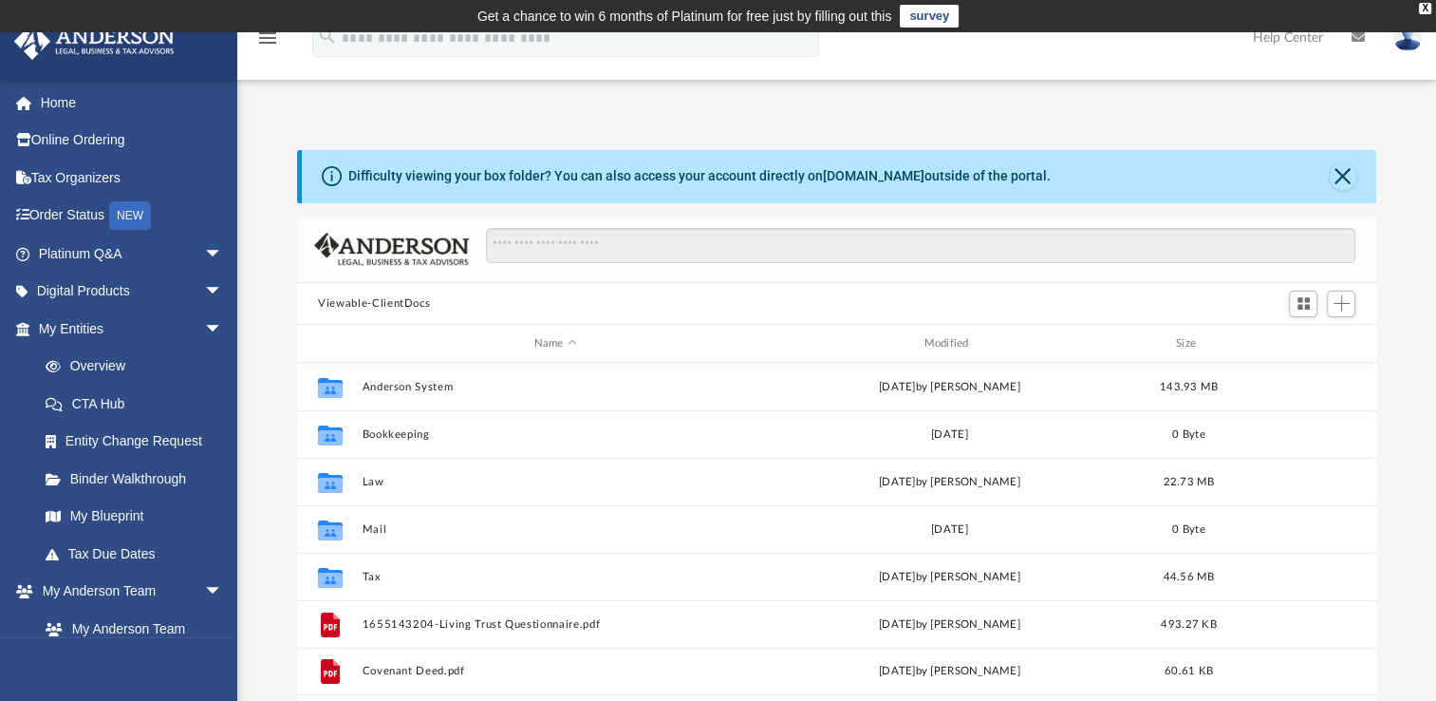
scroll to position [190, 0]
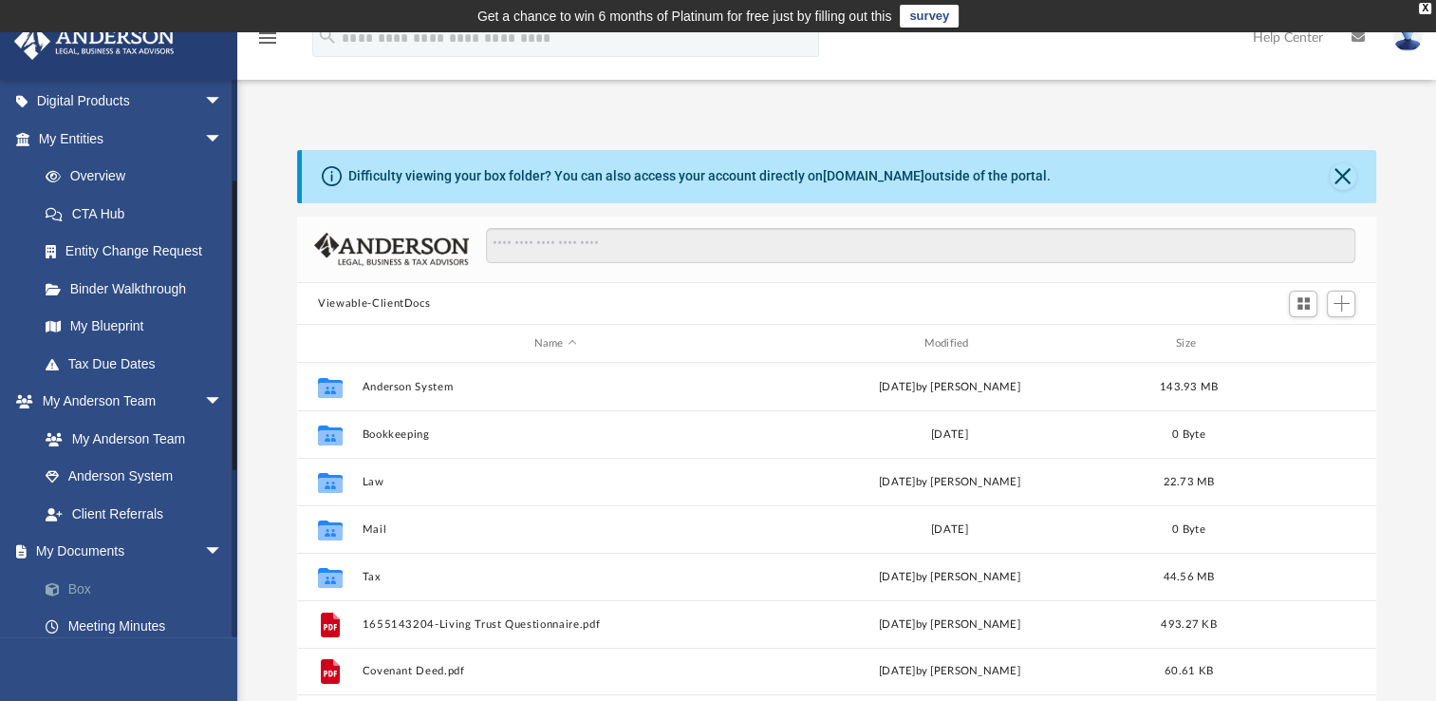
click at [72, 584] on link "Box" at bounding box center [139, 589] width 225 height 38
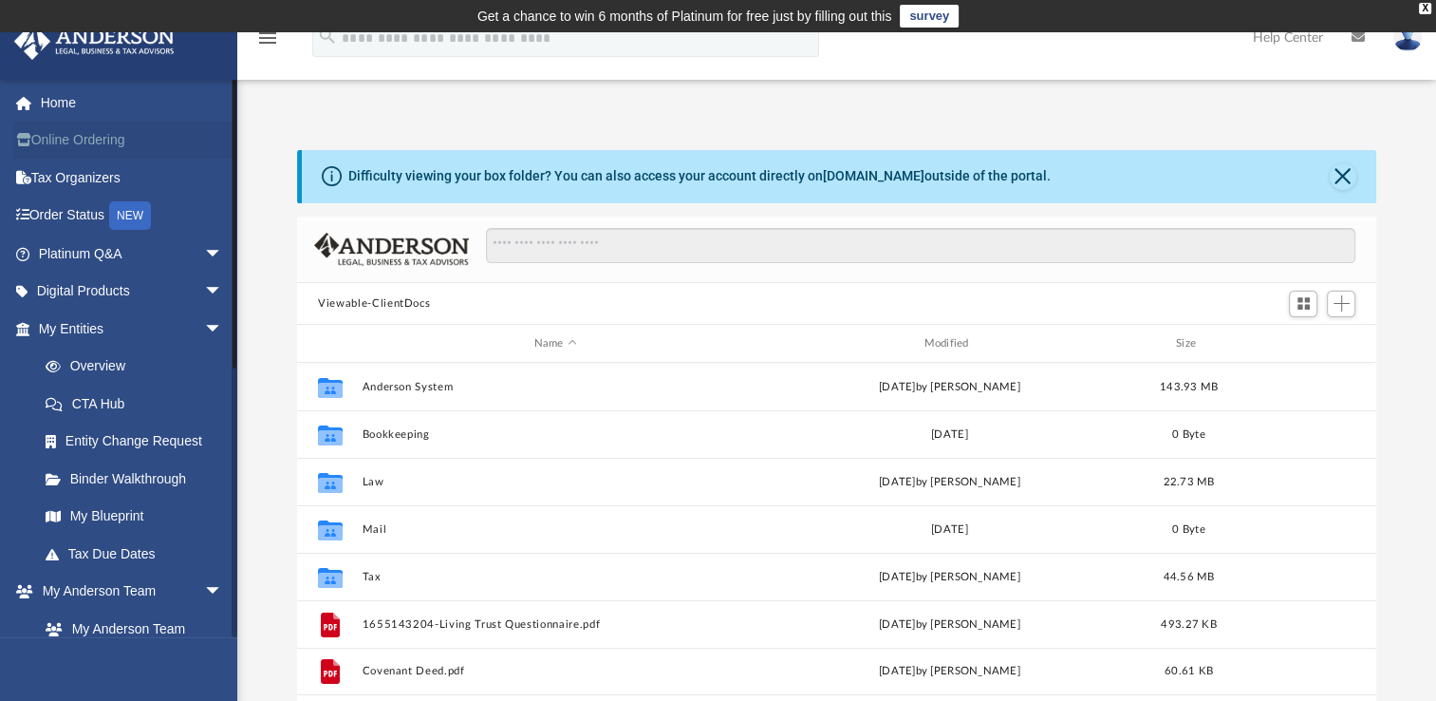
click at [66, 147] on link "Online Ordering" at bounding box center [132, 141] width 238 height 38
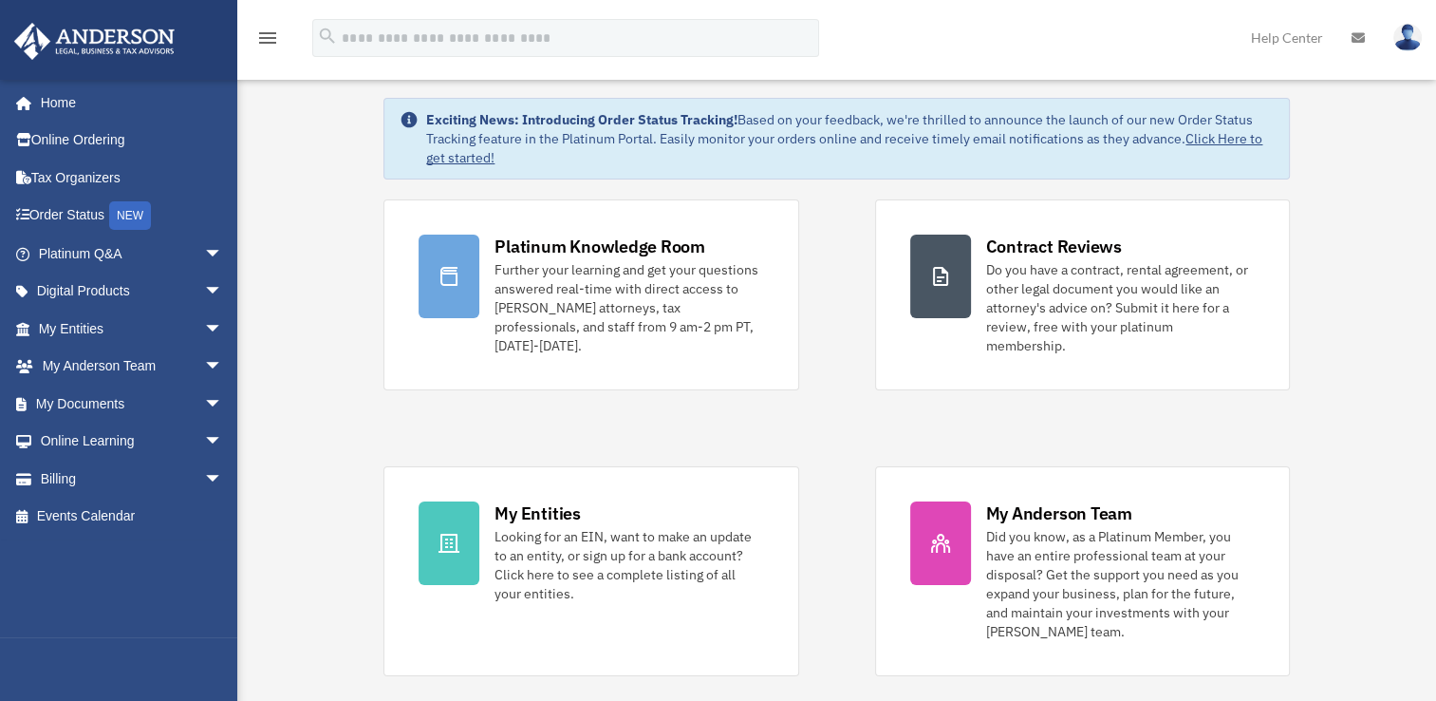
scroll to position [95, 0]
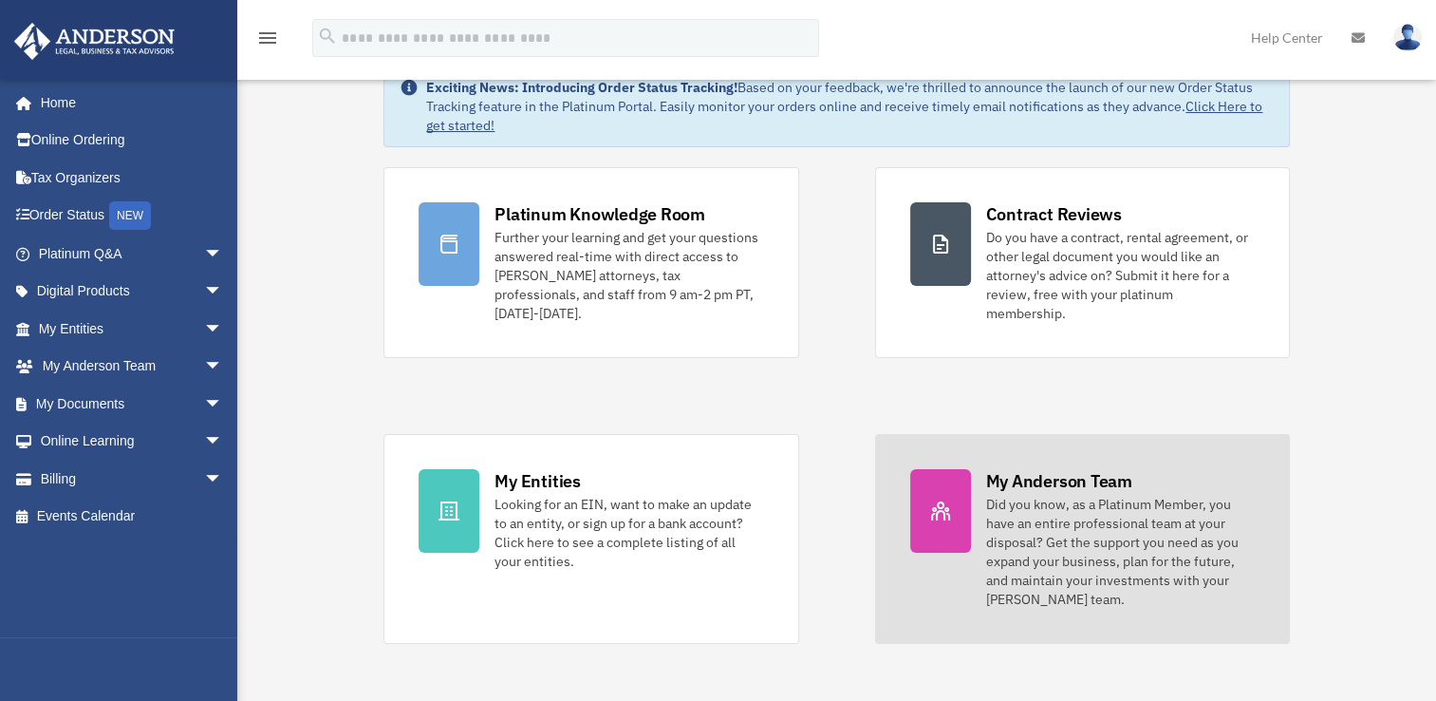
click at [1108, 529] on div "Did you know, as a Platinum Member, you have an entire professional team at you…" at bounding box center [1120, 552] width 269 height 114
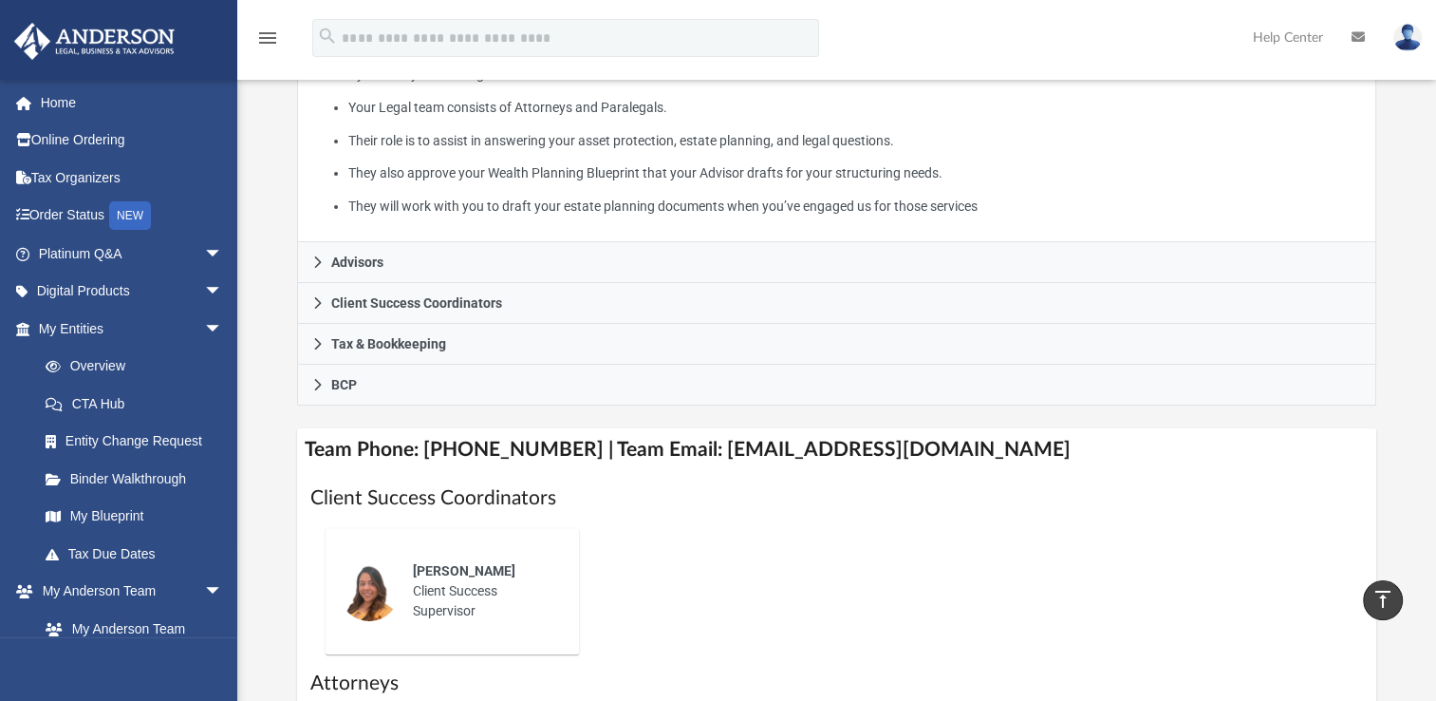
scroll to position [416, 0]
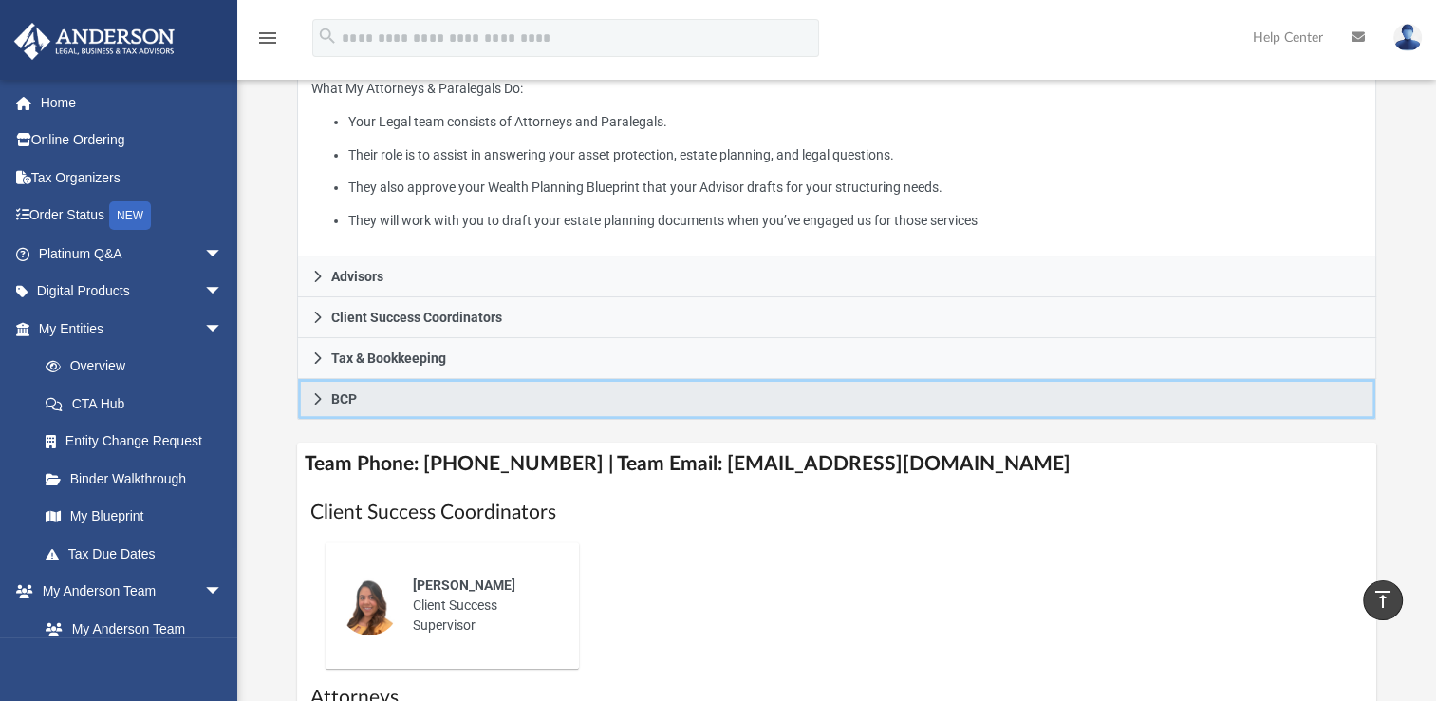
click at [321, 403] on link "BCP" at bounding box center [836, 399] width 1079 height 41
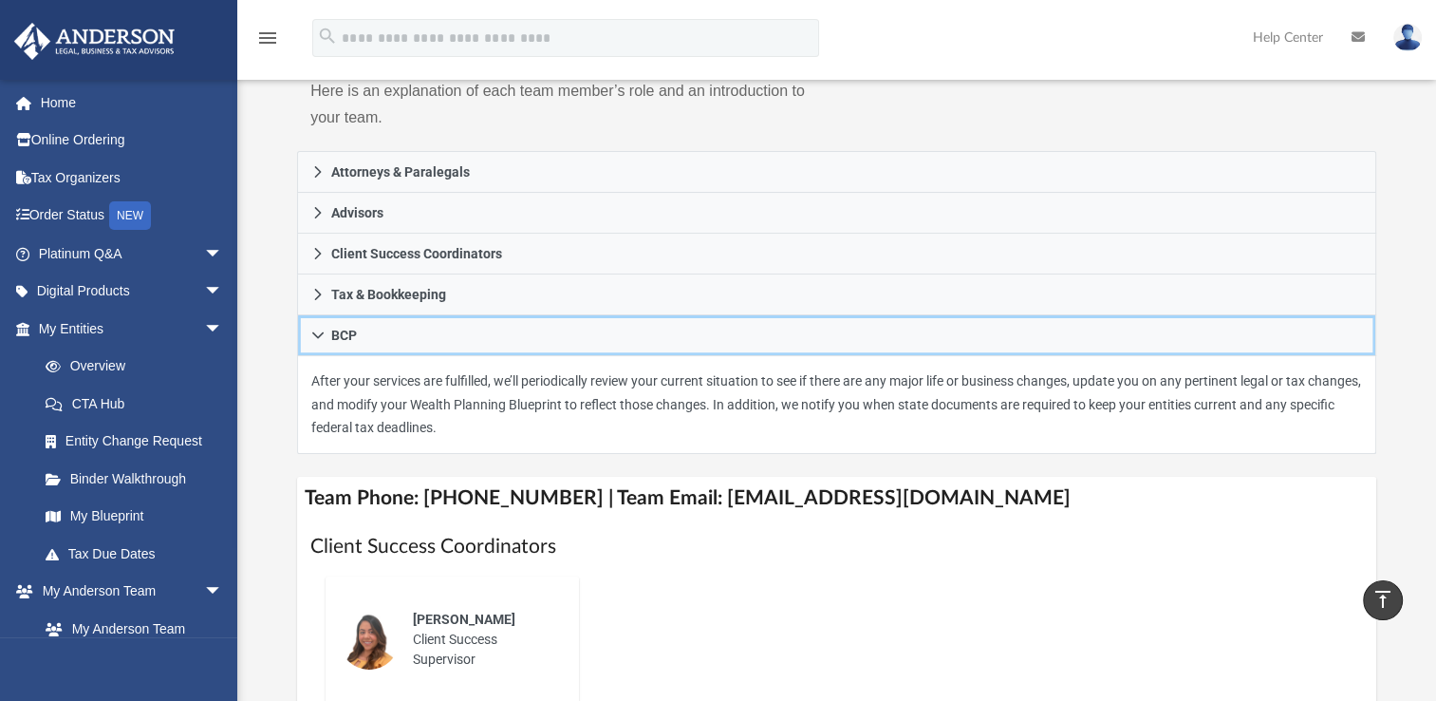
scroll to position [226, 0]
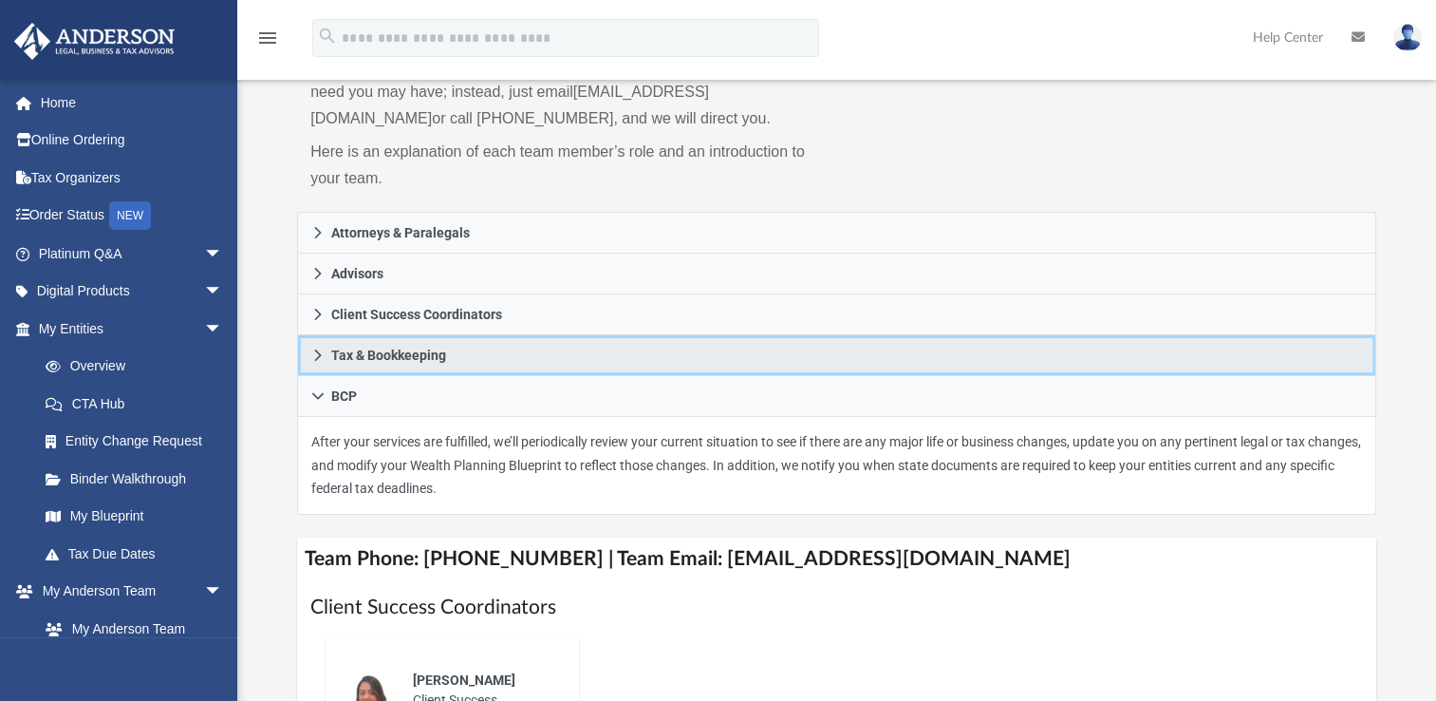
click at [320, 352] on icon at bounding box center [317, 354] width 13 height 13
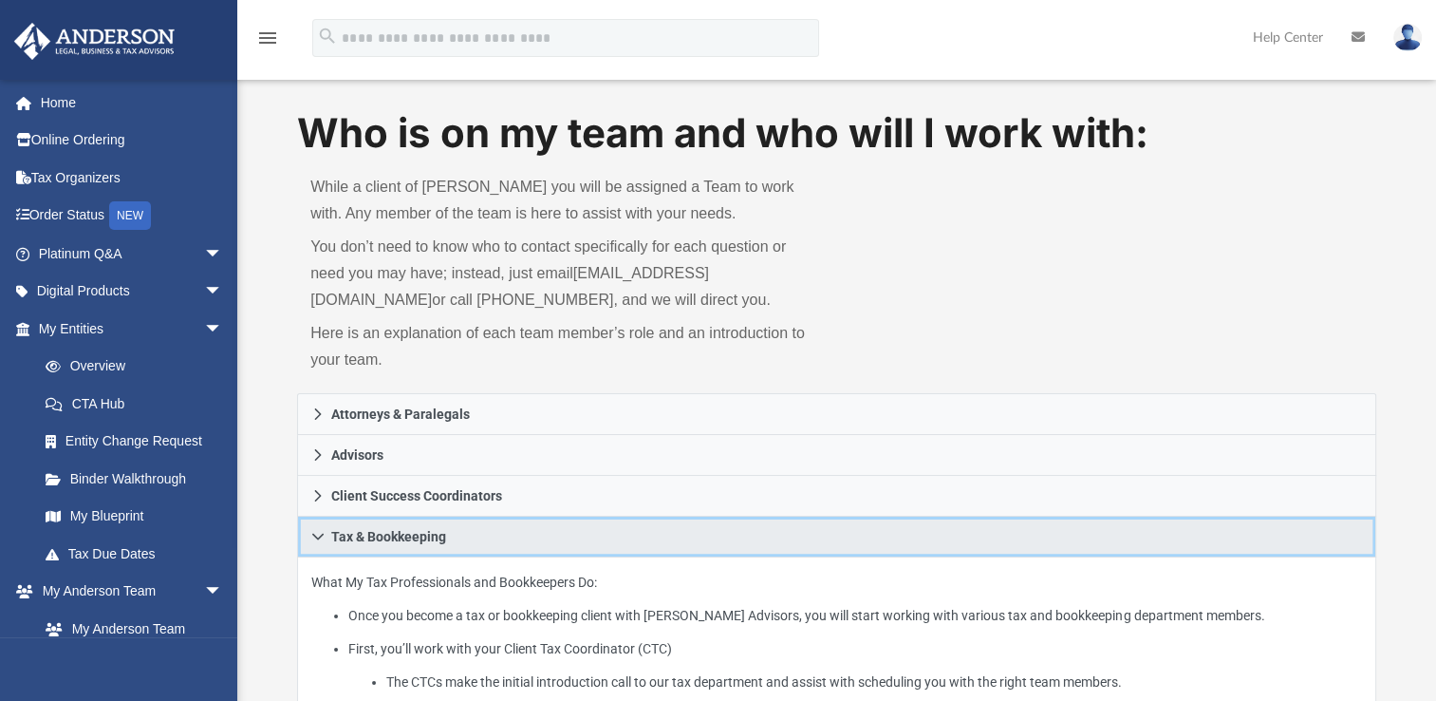
scroll to position [36, 0]
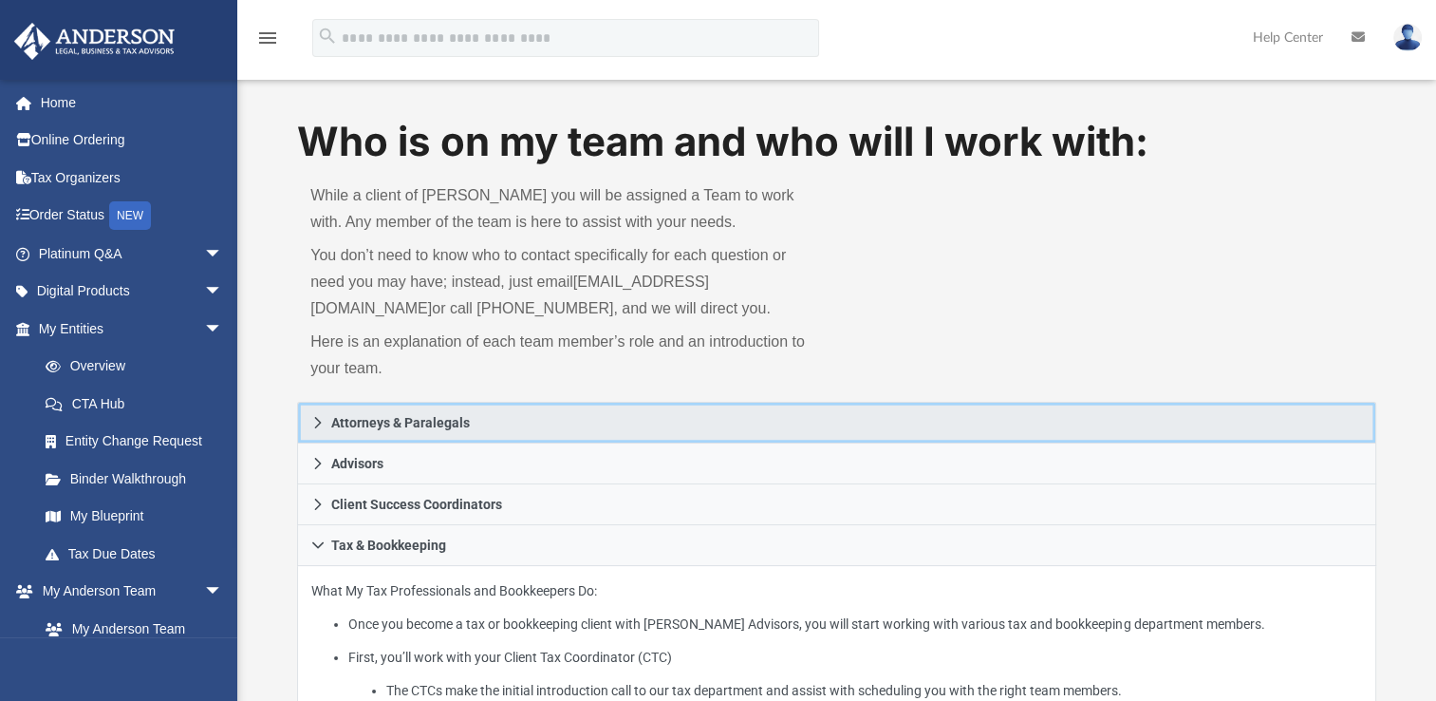
click at [312, 421] on icon at bounding box center [317, 422] width 13 height 13
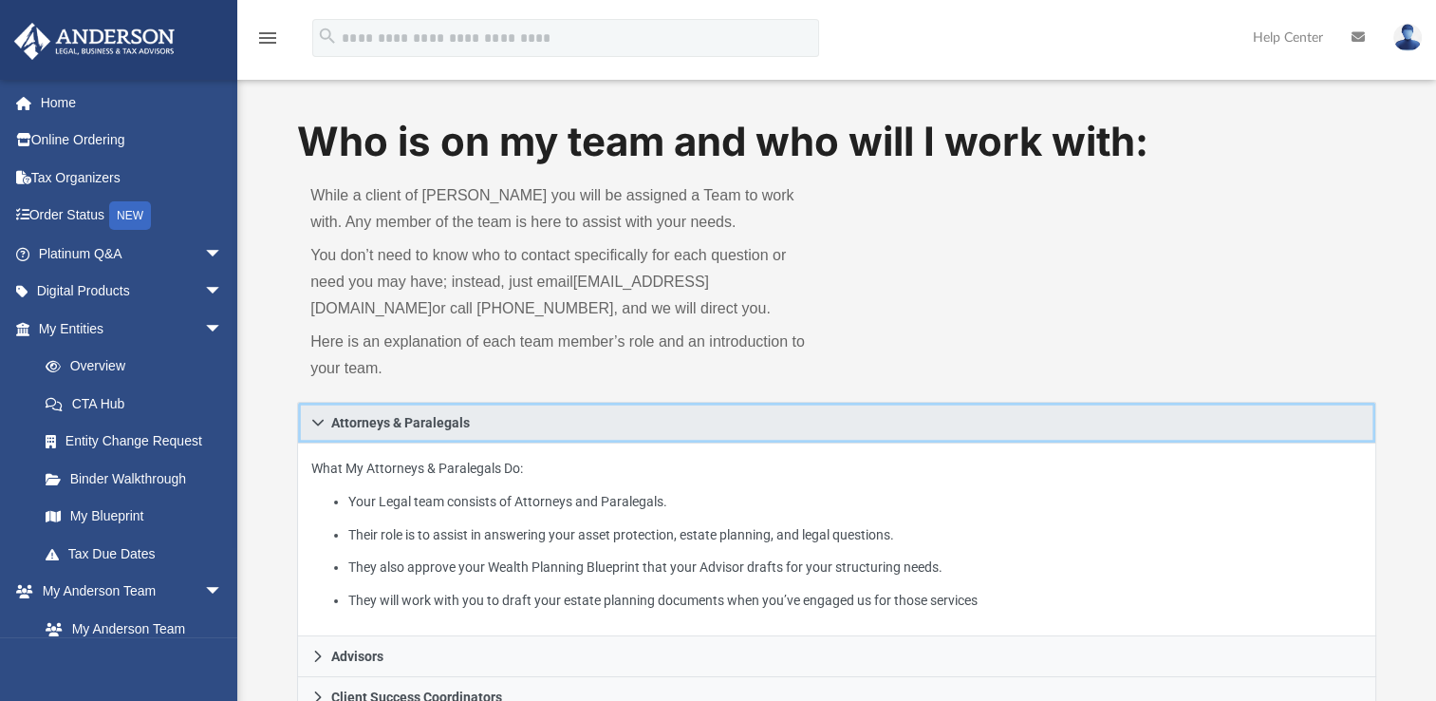
scroll to position [131, 0]
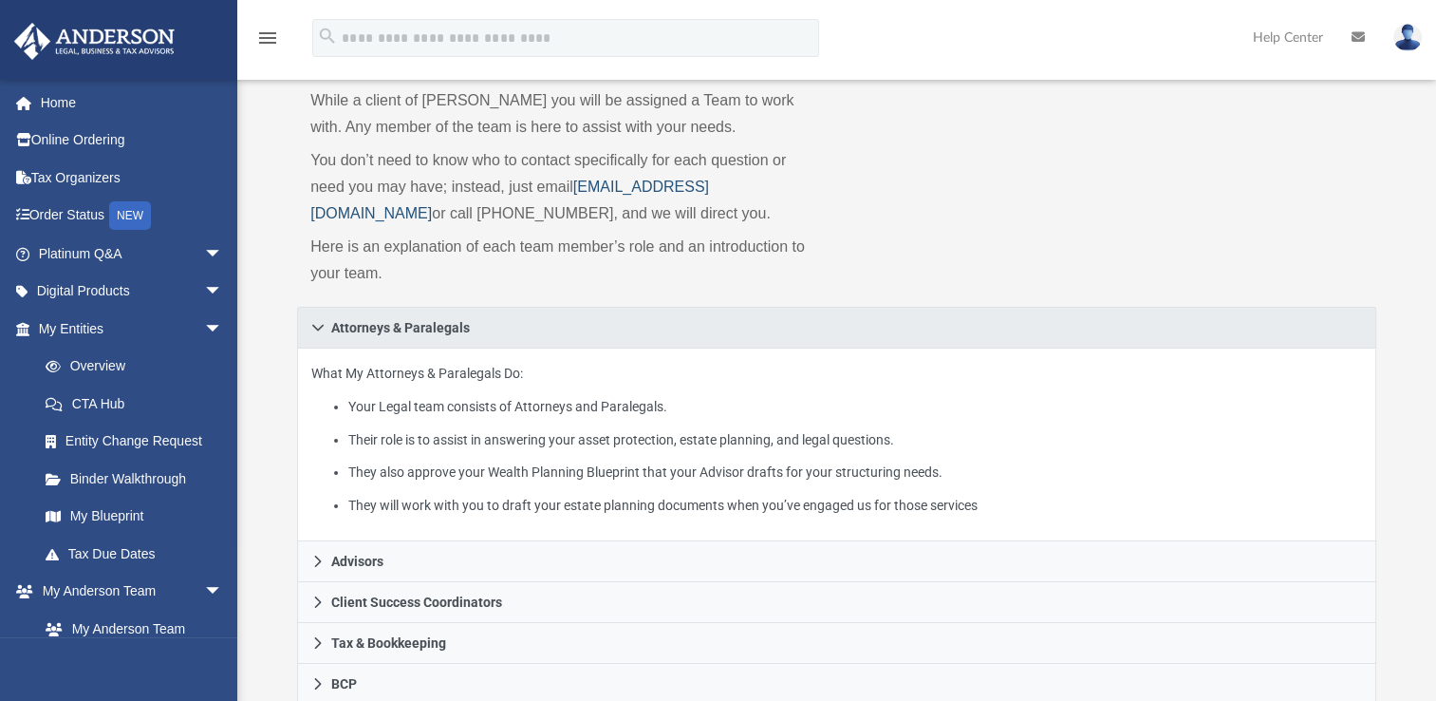
click at [667, 186] on link "[EMAIL_ADDRESS][DOMAIN_NAME]" at bounding box center [509, 199] width 399 height 43
click at [204, 588] on span "arrow_drop_down" at bounding box center [223, 591] width 38 height 39
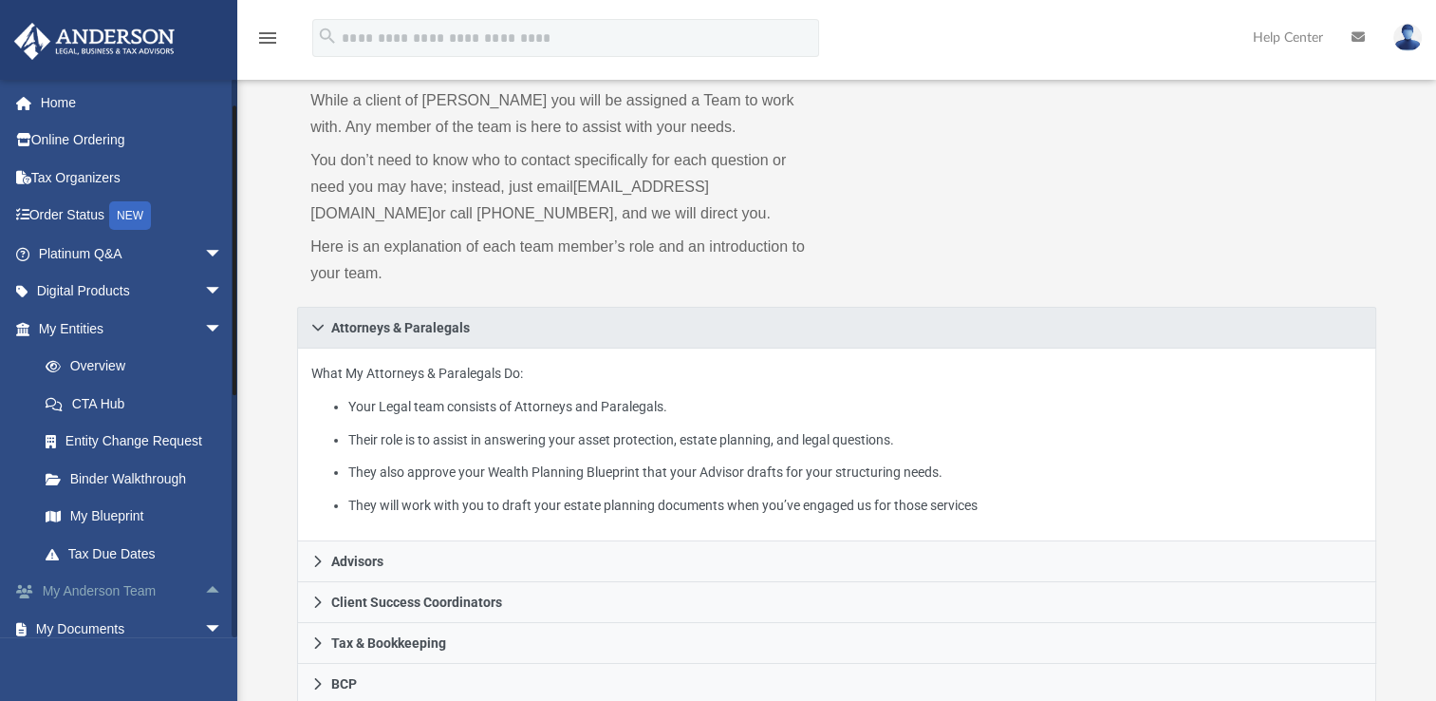
scroll to position [190, 0]
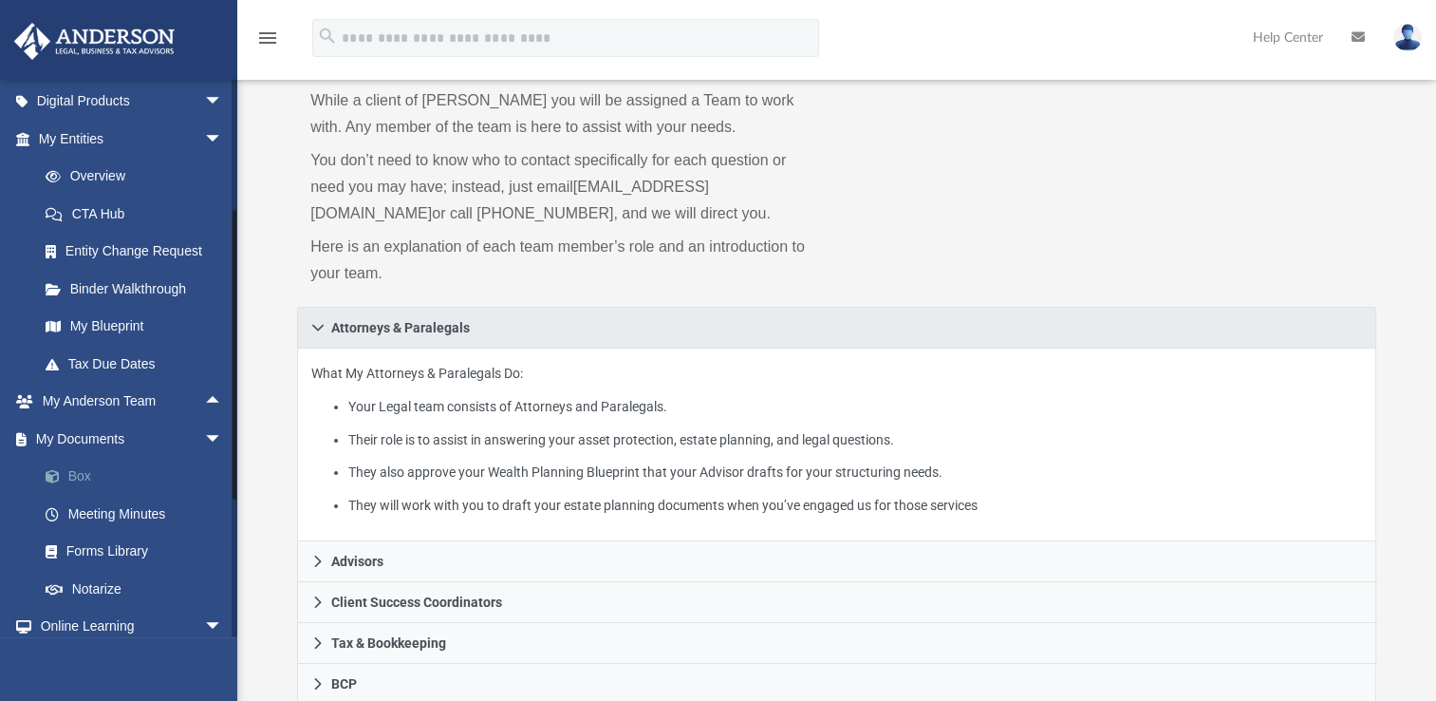
click at [91, 488] on link "Box" at bounding box center [139, 477] width 225 height 38
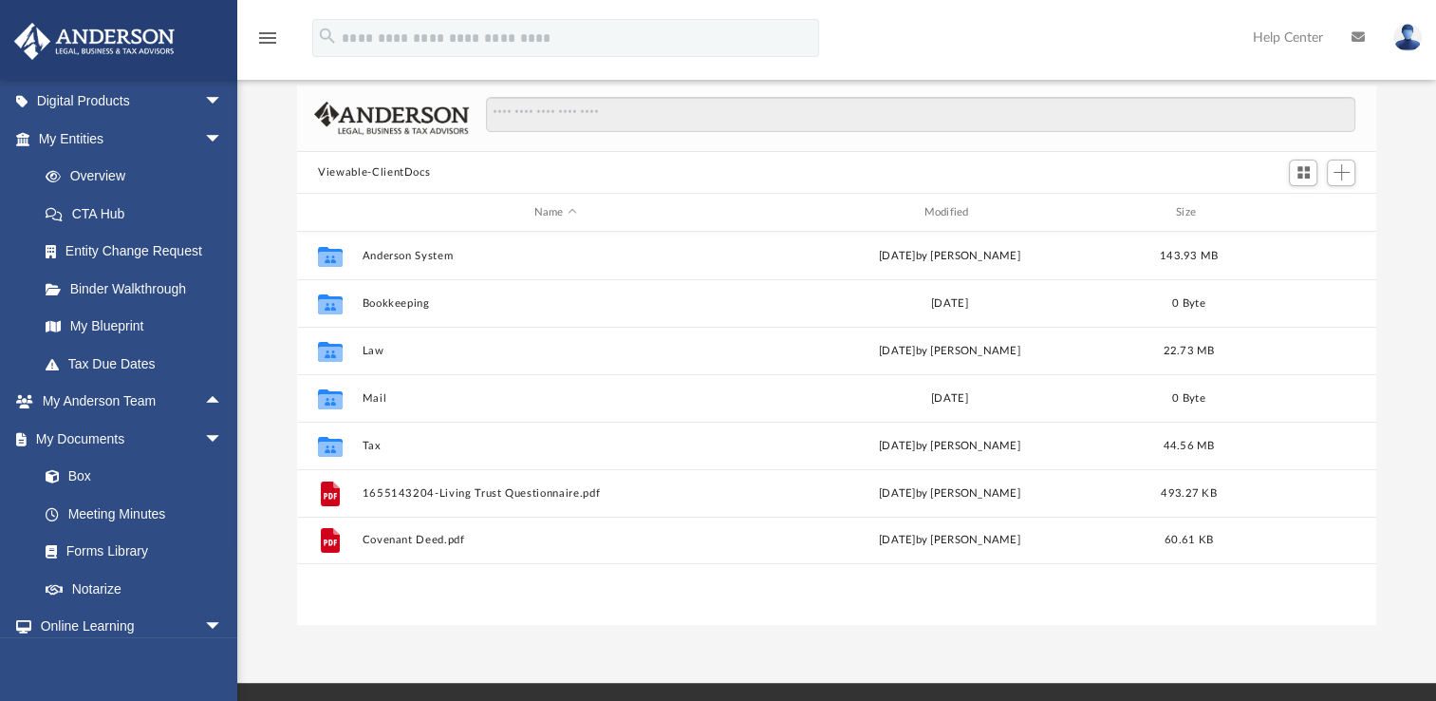
scroll to position [417, 1063]
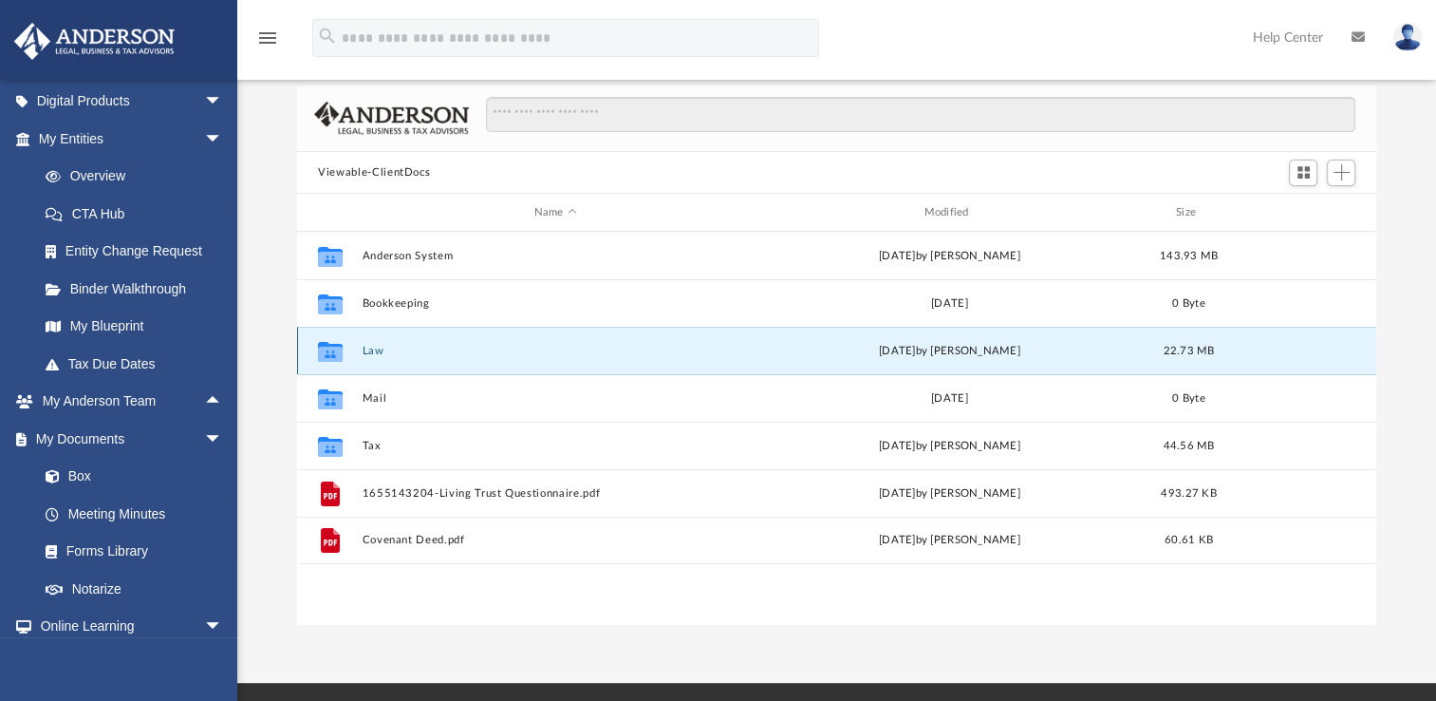
click at [384, 351] on button "Law" at bounding box center [556, 351] width 386 height 12
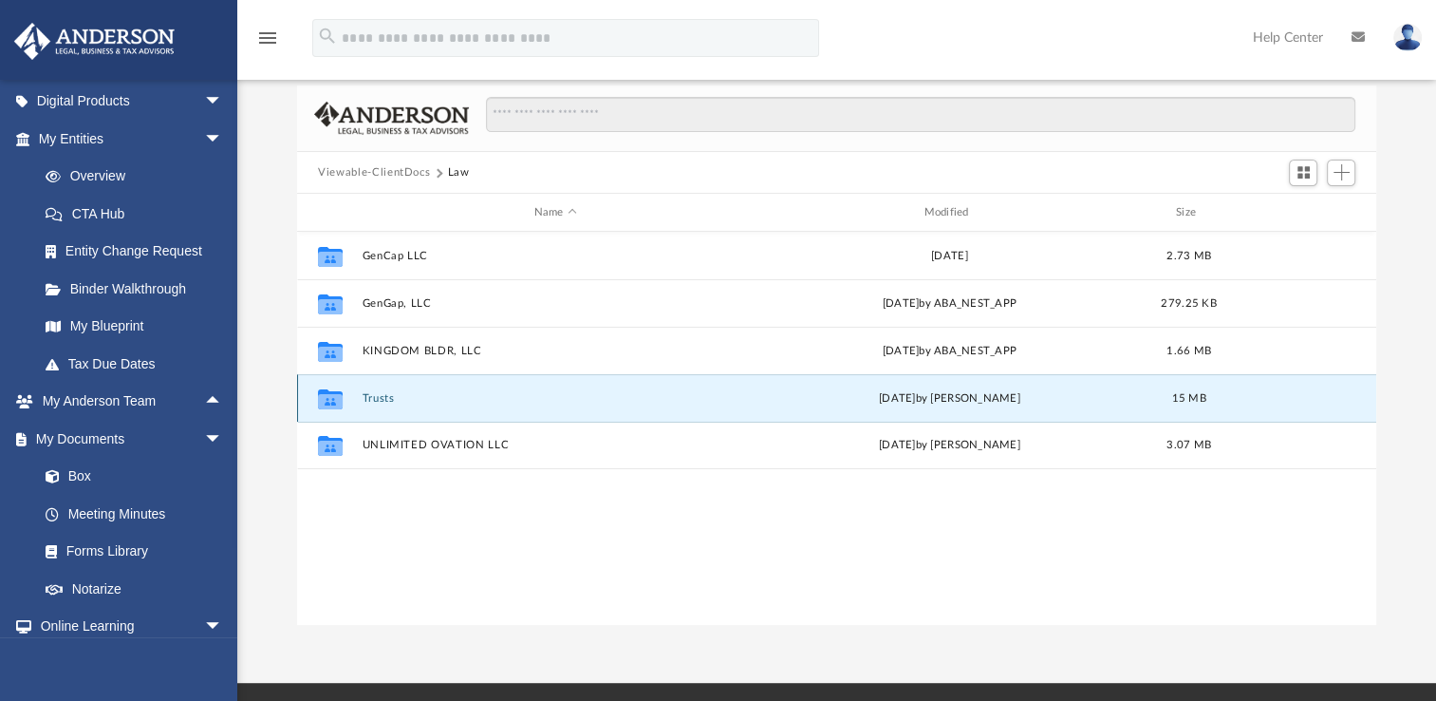
click at [384, 398] on button "Trusts" at bounding box center [556, 398] width 386 height 12
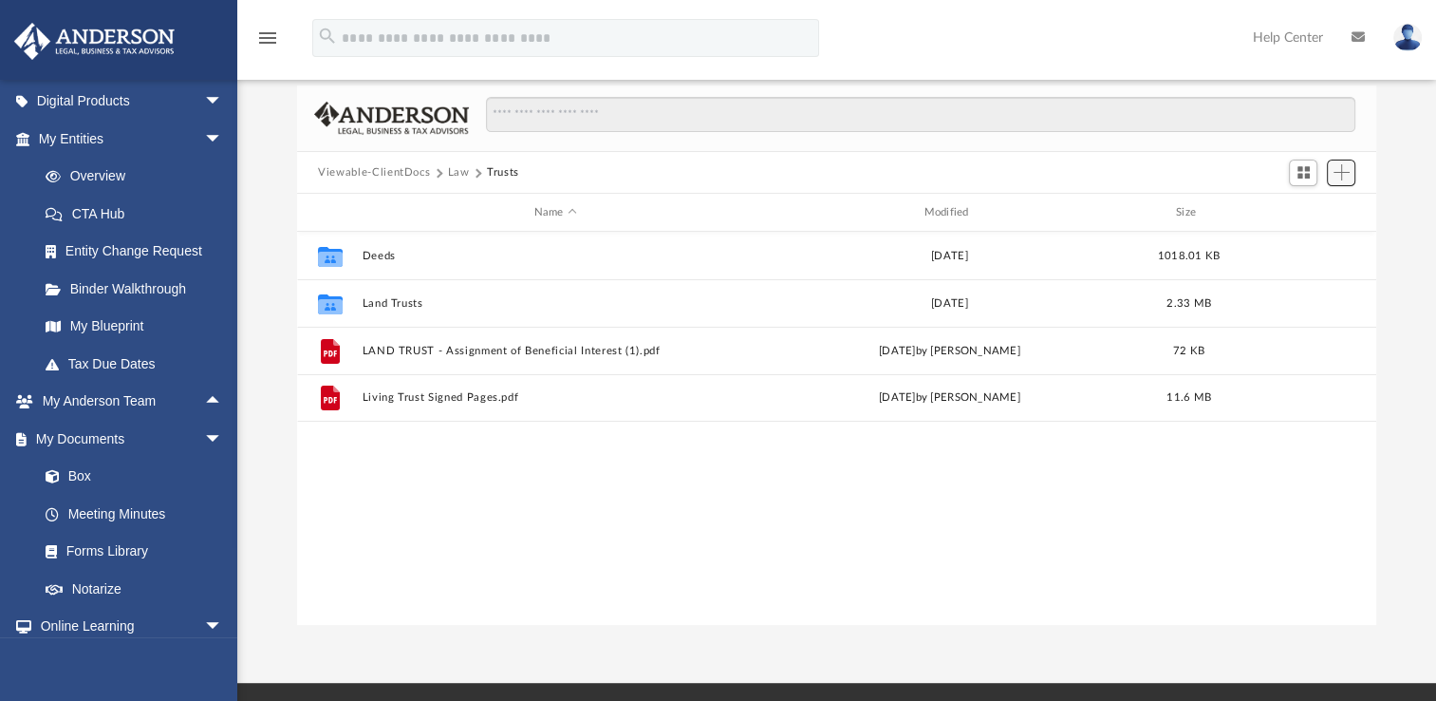
click at [1352, 179] on button "Add" at bounding box center [1341, 172] width 28 height 27
click at [1321, 207] on li "Upload" at bounding box center [1314, 210] width 61 height 20
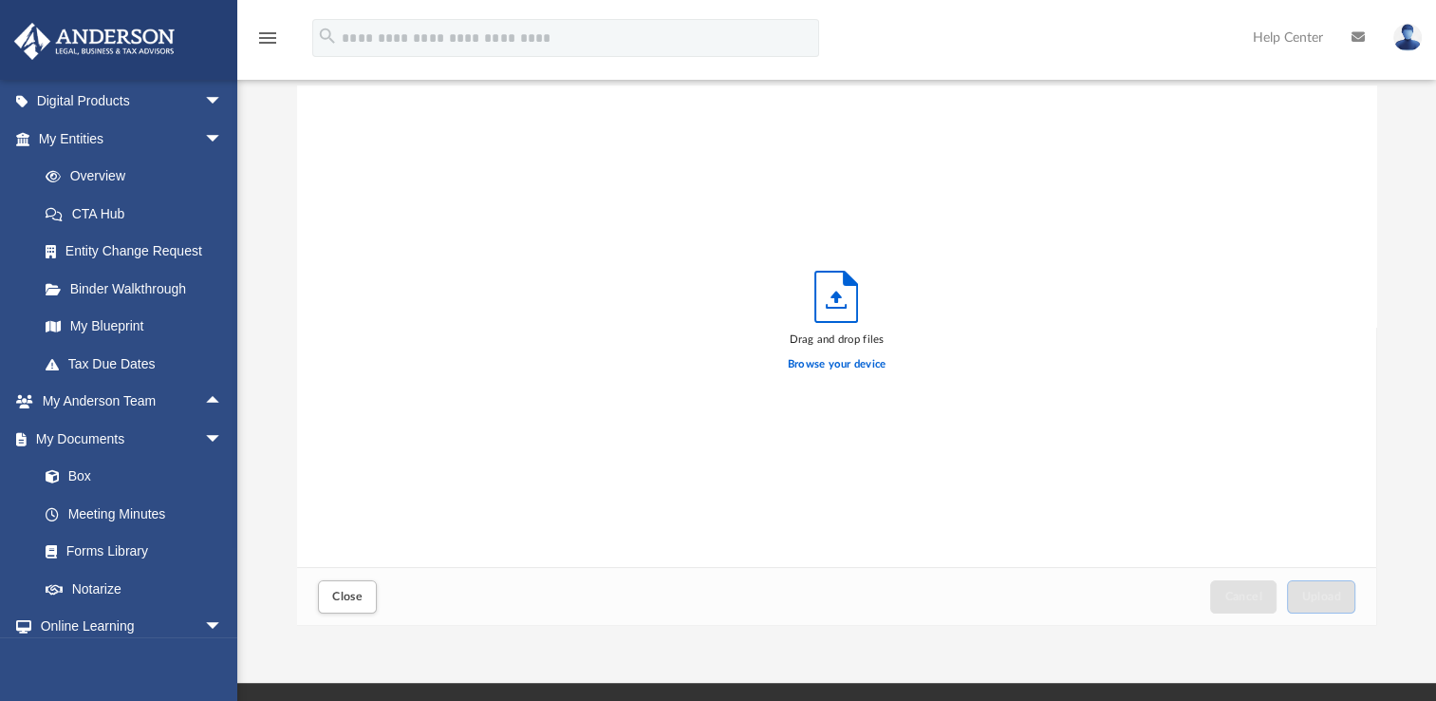
scroll to position [467, 1063]
click at [847, 290] on icon "Upload" at bounding box center [836, 296] width 42 height 50
click at [847, 363] on label "Browse your device" at bounding box center [837, 364] width 99 height 17
click at [0, 0] on input "Browse your device" at bounding box center [0, 0] width 0 height 0
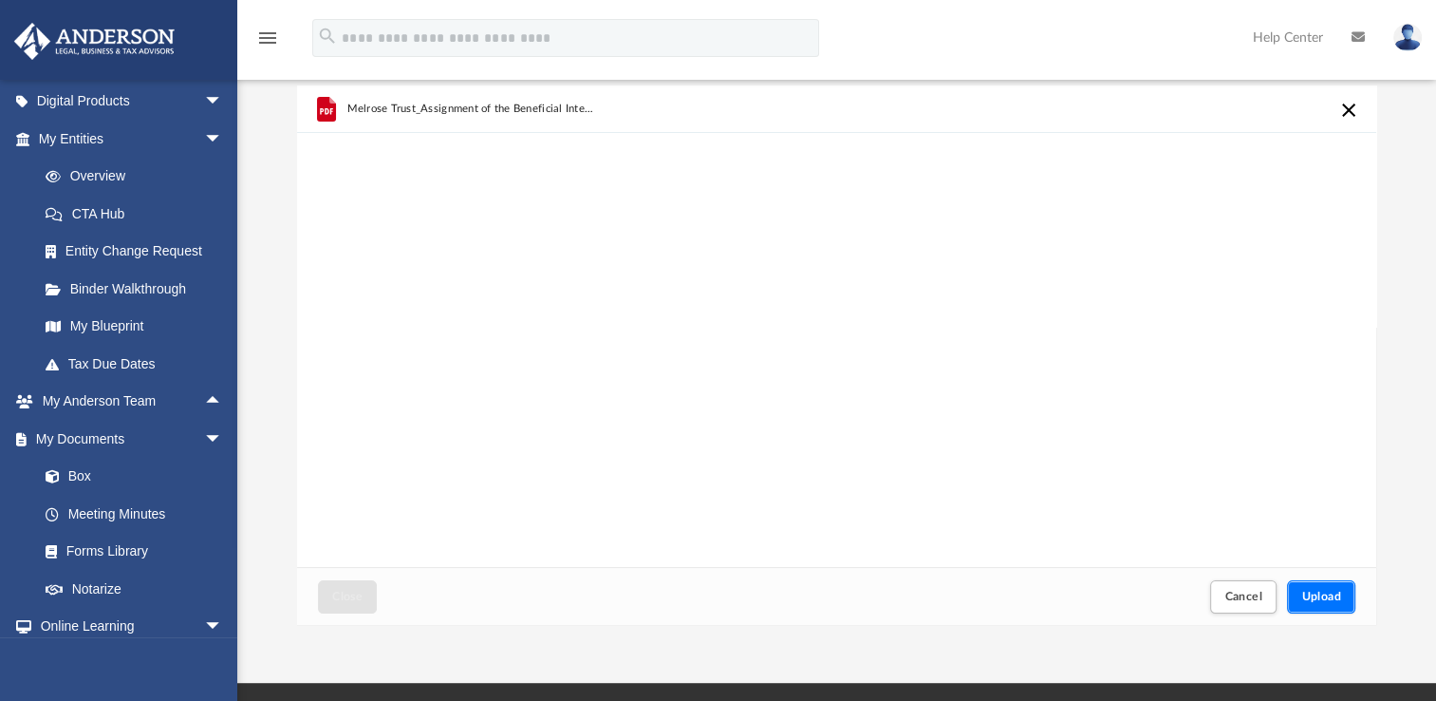
click at [1333, 583] on button "Upload" at bounding box center [1321, 596] width 68 height 33
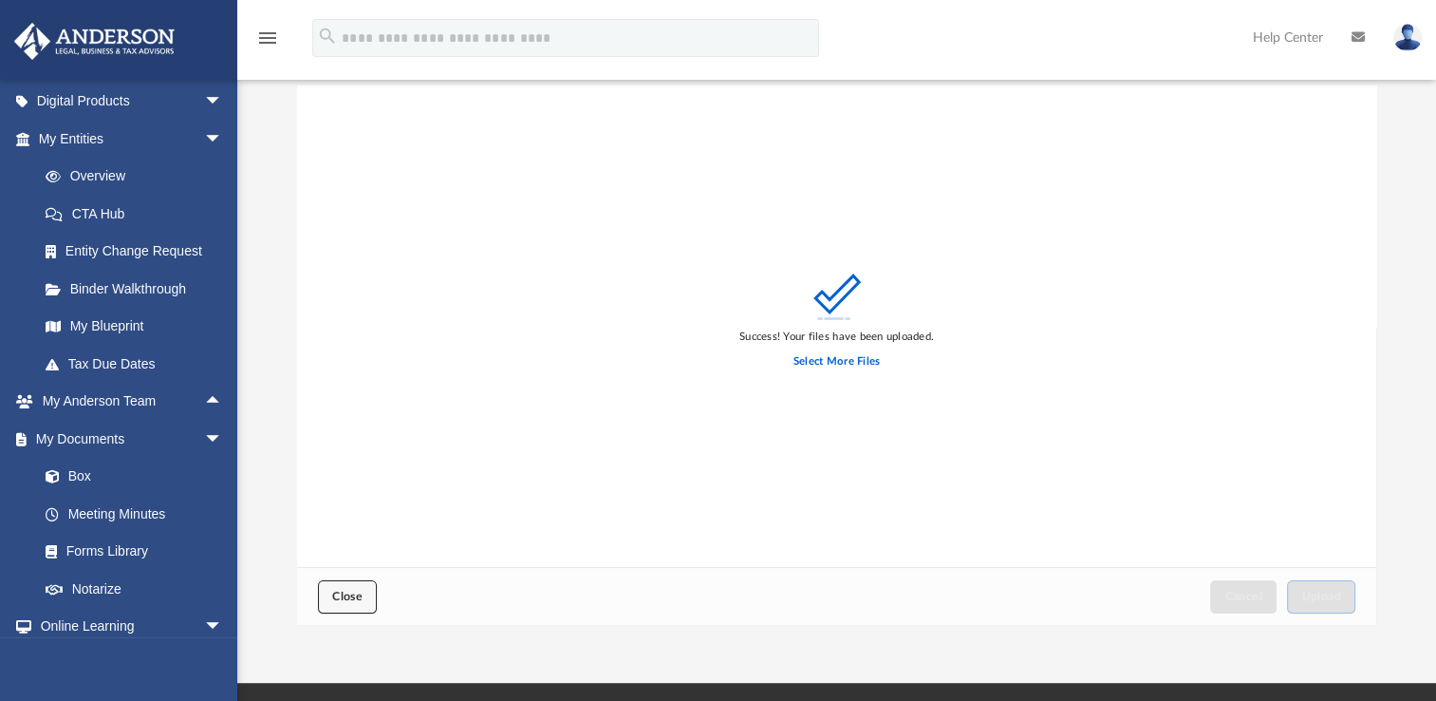
click at [346, 590] on span "Close" at bounding box center [347, 595] width 30 height 11
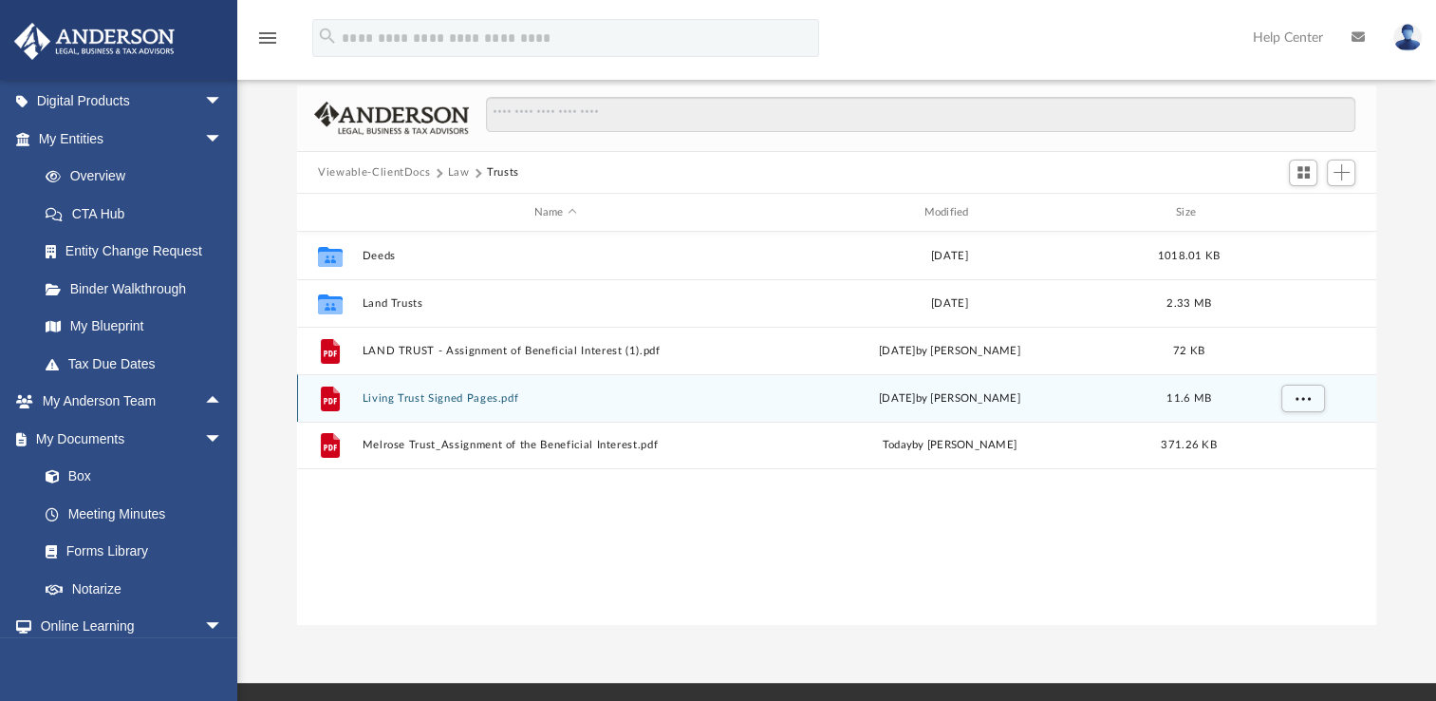
click at [483, 402] on button "Living Trust Signed Pages.pdf" at bounding box center [556, 398] width 386 height 12
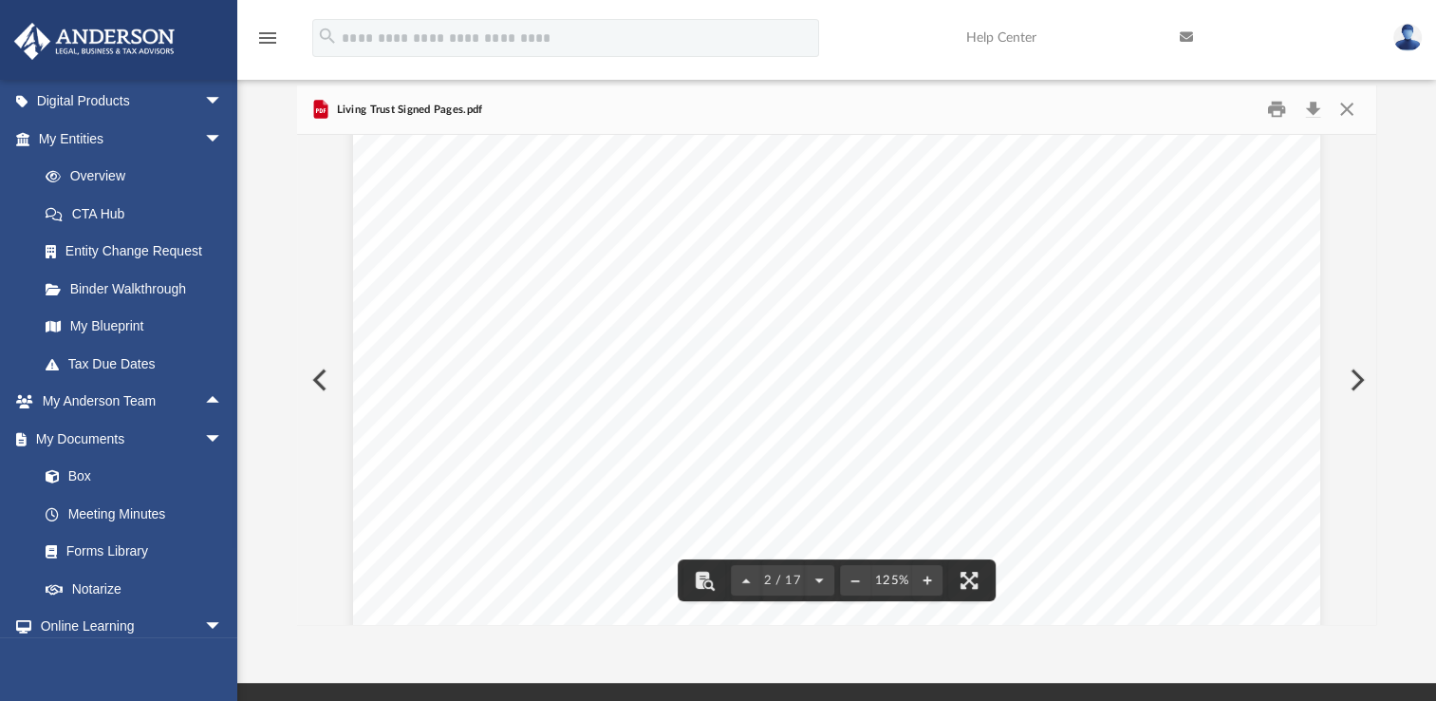
scroll to position [1519, 0]
click at [973, 578] on button "File preview" at bounding box center [969, 580] width 42 height 42
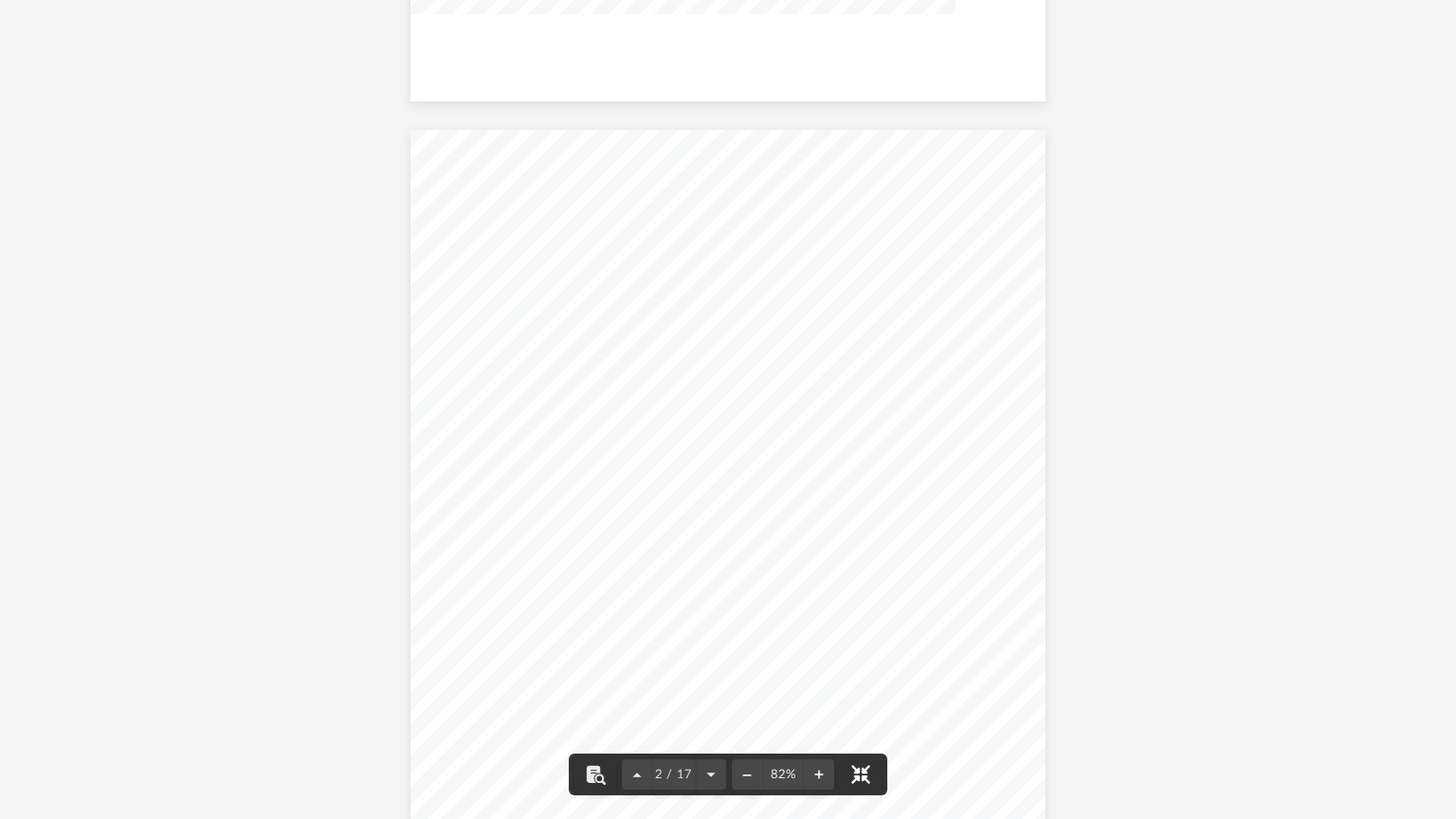
scroll to position [842, 0]
click at [856, 699] on button "File preview" at bounding box center [861, 775] width 42 height 42
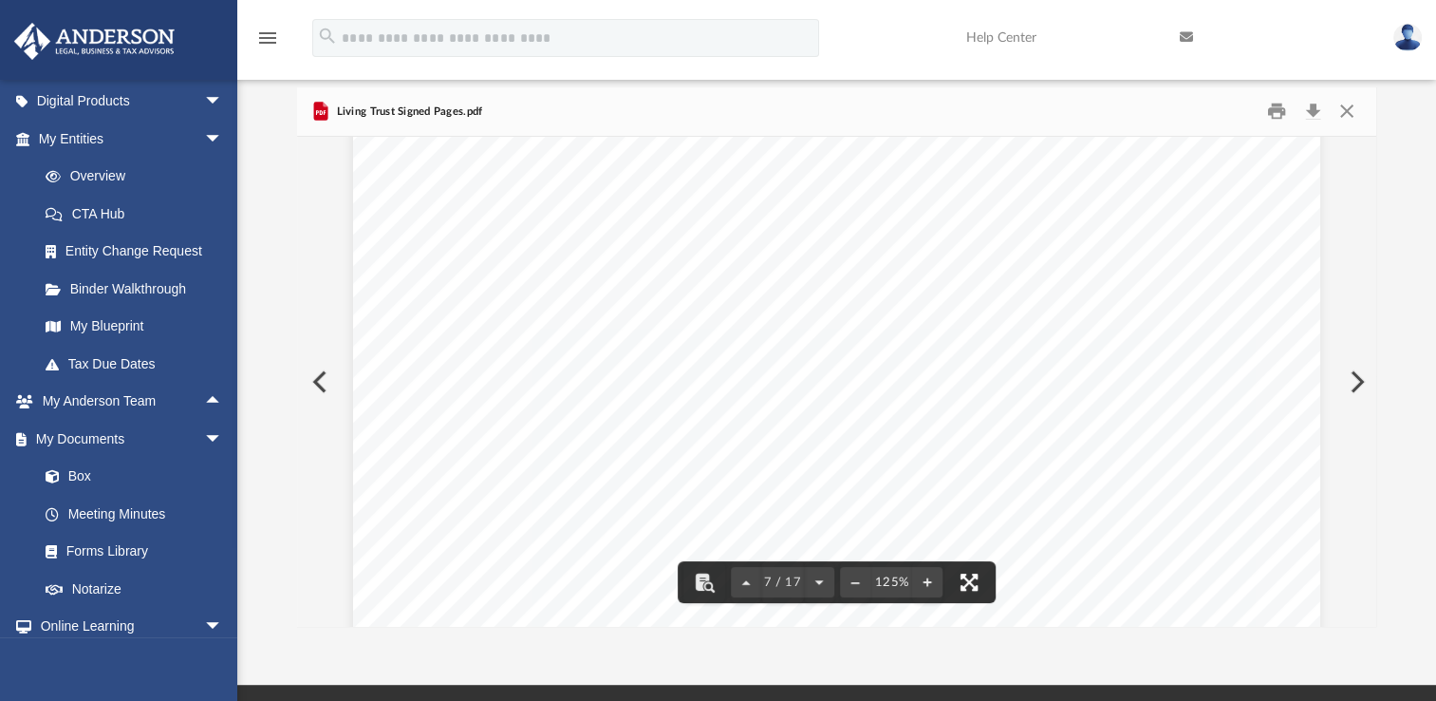
scroll to position [8733, 0]
